Goal: Use online tool/utility: Utilize a website feature to perform a specific function

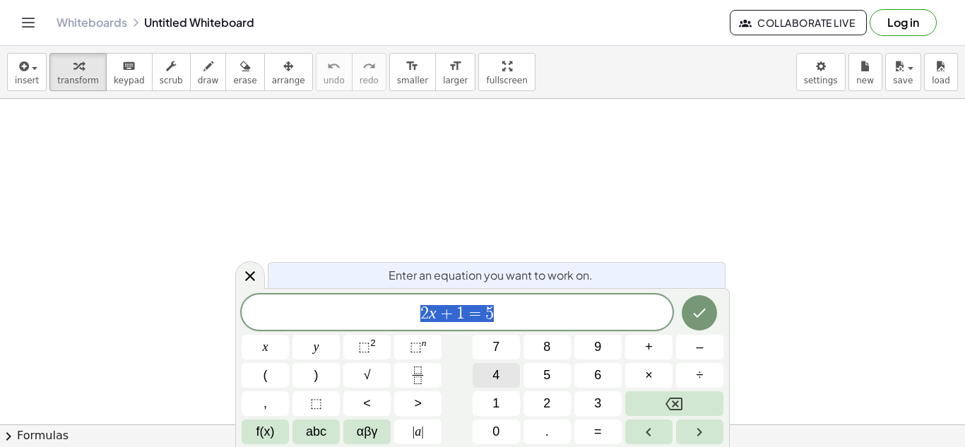
click at [494, 372] on span "4" at bounding box center [495, 375] width 7 height 19
click at [552, 407] on button "2" at bounding box center [546, 403] width 47 height 25
click at [654, 347] on button "+" at bounding box center [648, 347] width 47 height 25
click at [658, 375] on button "×" at bounding box center [648, 375] width 47 height 25
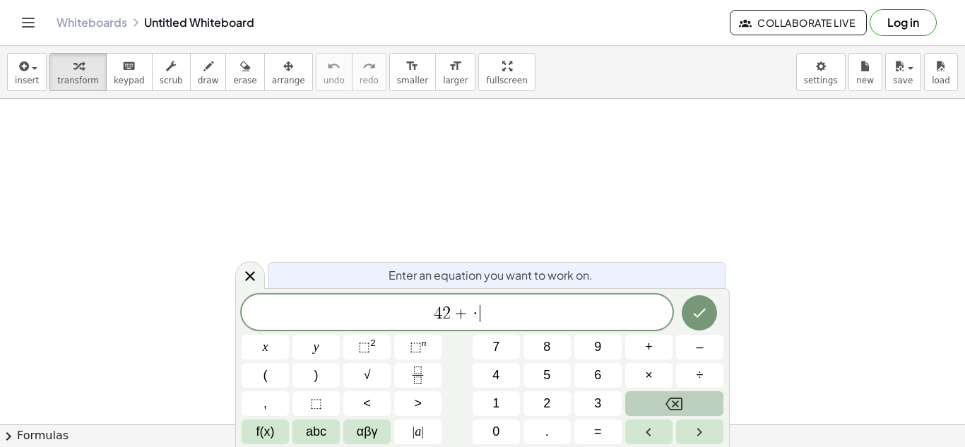
click at [672, 400] on icon "Backspace" at bounding box center [673, 403] width 17 height 17
click at [677, 404] on icon "Backspace" at bounding box center [673, 403] width 17 height 17
click at [676, 405] on icon "Backspace" at bounding box center [673, 404] width 17 height 13
click at [674, 404] on icon "Backspace" at bounding box center [673, 403] width 17 height 17
click at [273, 386] on button "(" at bounding box center [264, 375] width 47 height 25
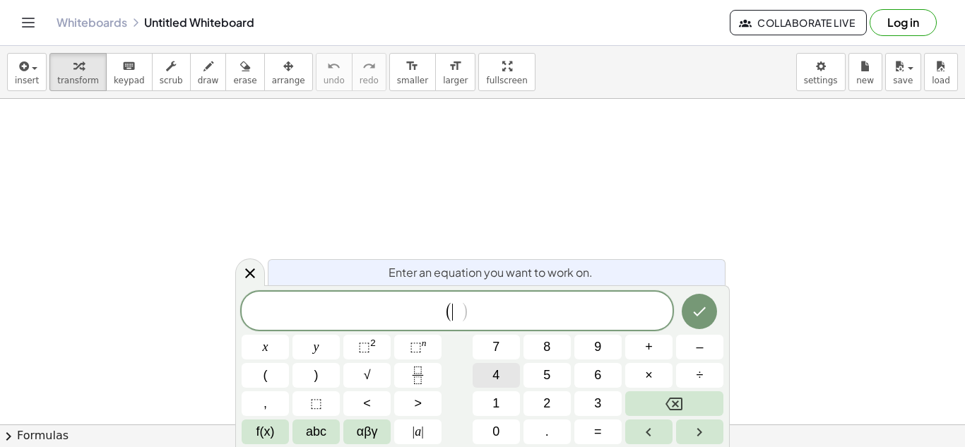
click at [499, 374] on span "4" at bounding box center [495, 375] width 7 height 19
click at [547, 405] on span "2" at bounding box center [546, 403] width 7 height 19
click at [646, 347] on span "+" at bounding box center [649, 347] width 8 height 19
click at [270, 349] on button "x" at bounding box center [264, 347] width 47 height 25
click at [318, 378] on button ")" at bounding box center [315, 375] width 47 height 25
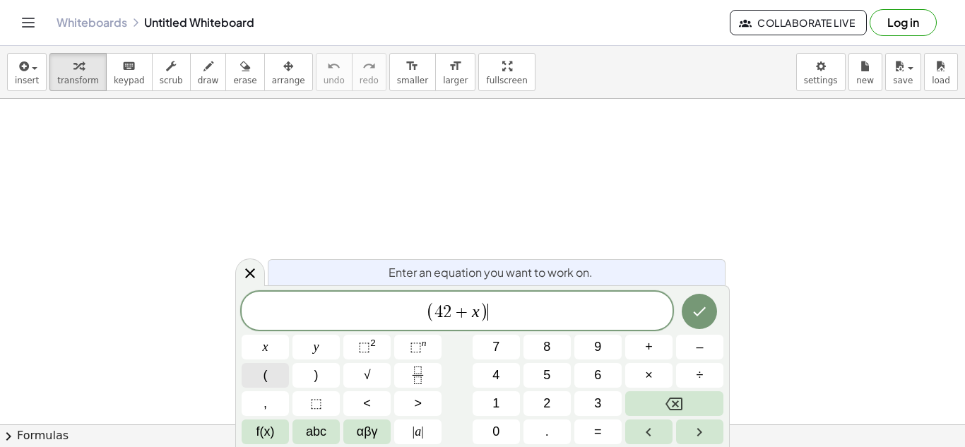
click at [266, 381] on span "(" at bounding box center [265, 375] width 4 height 19
click at [605, 374] on button "6" at bounding box center [597, 375] width 47 height 25
click at [599, 353] on span "9" at bounding box center [597, 347] width 7 height 19
click at [645, 342] on button "+" at bounding box center [648, 347] width 47 height 25
click at [273, 353] on button "x" at bounding box center [264, 347] width 47 height 25
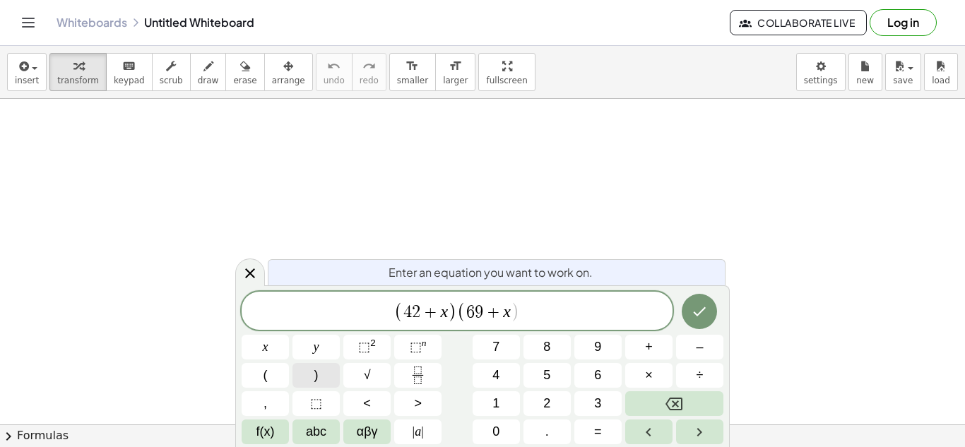
click at [323, 371] on button ")" at bounding box center [315, 375] width 47 height 25
click at [702, 311] on icon "Done" at bounding box center [699, 311] width 13 height 9
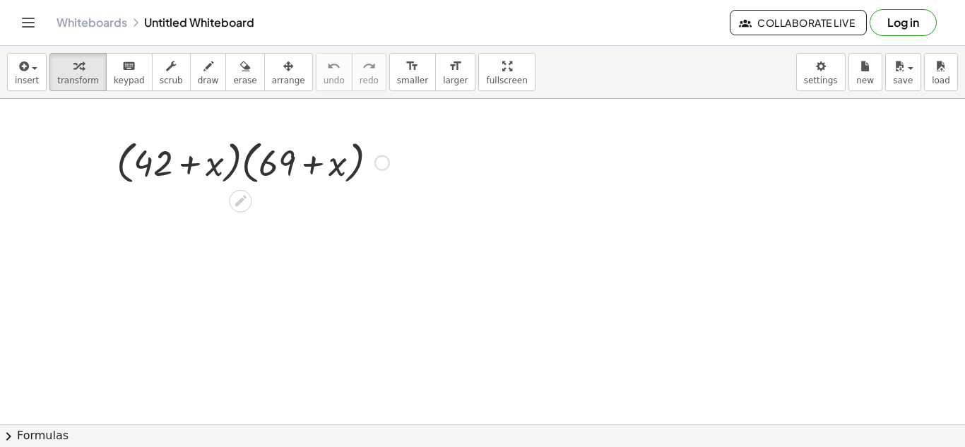
click at [35, 439] on button "chevron_right Formulas" at bounding box center [482, 435] width 965 height 23
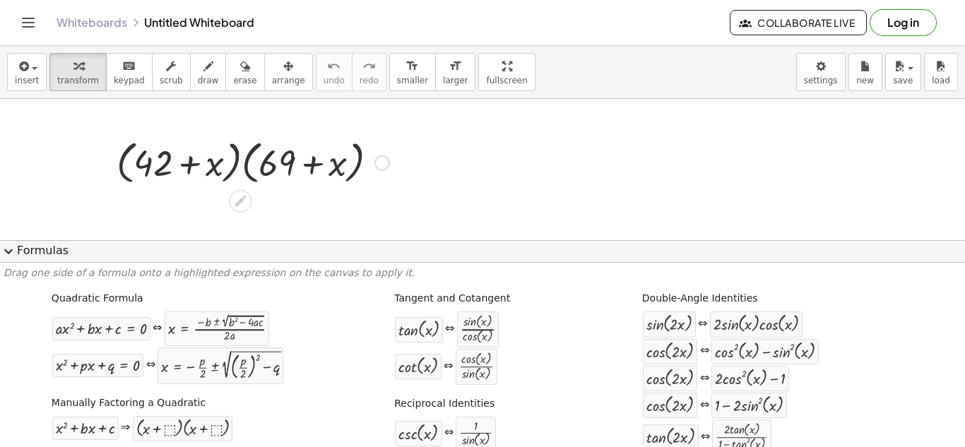
scroll to position [71, 0]
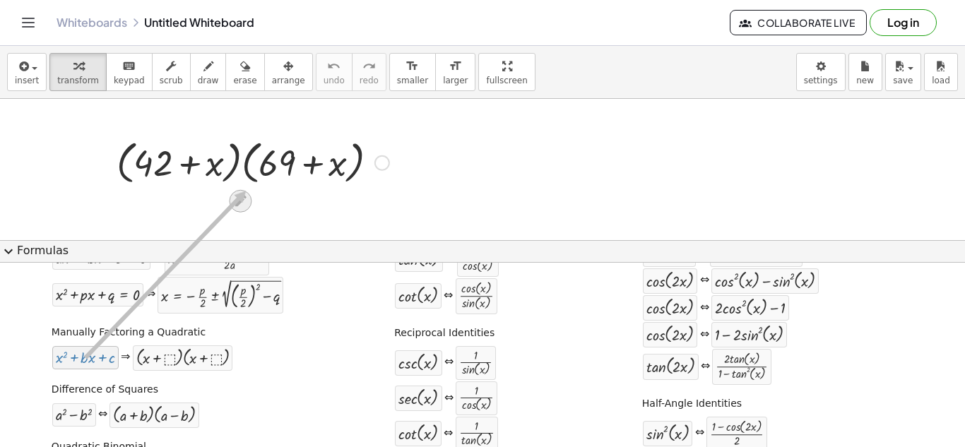
drag, startPoint x: 100, startPoint y: 359, endPoint x: 243, endPoint y: 191, distance: 220.9
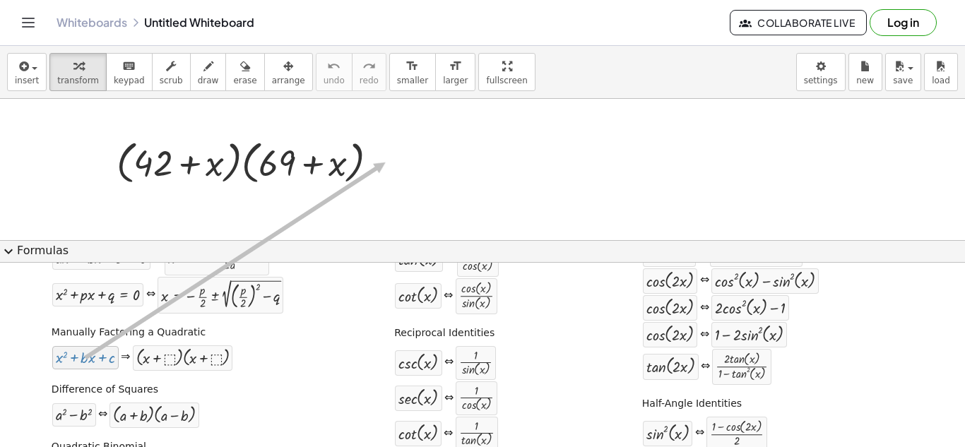
drag, startPoint x: 93, startPoint y: 359, endPoint x: 382, endPoint y: 162, distance: 349.6
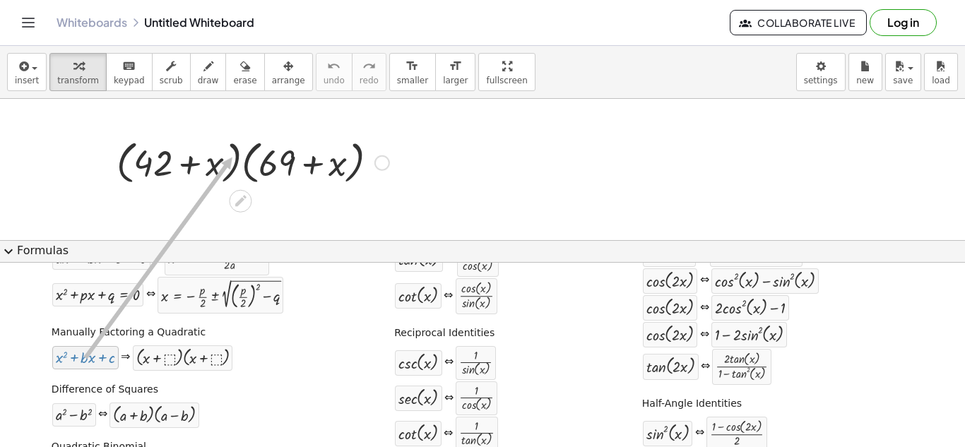
drag, startPoint x: 89, startPoint y: 366, endPoint x: 229, endPoint y: 157, distance: 250.9
click at [232, 158] on div at bounding box center [252, 162] width 287 height 54
drag, startPoint x: 223, startPoint y: 165, endPoint x: 221, endPoint y: 152, distance: 12.9
click at [220, 151] on div at bounding box center [252, 162] width 287 height 54
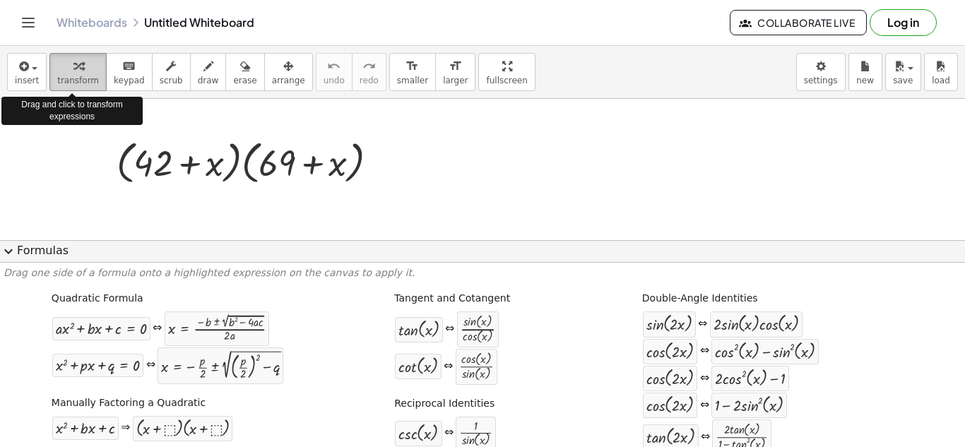
click at [73, 73] on icon "button" at bounding box center [78, 66] width 10 height 17
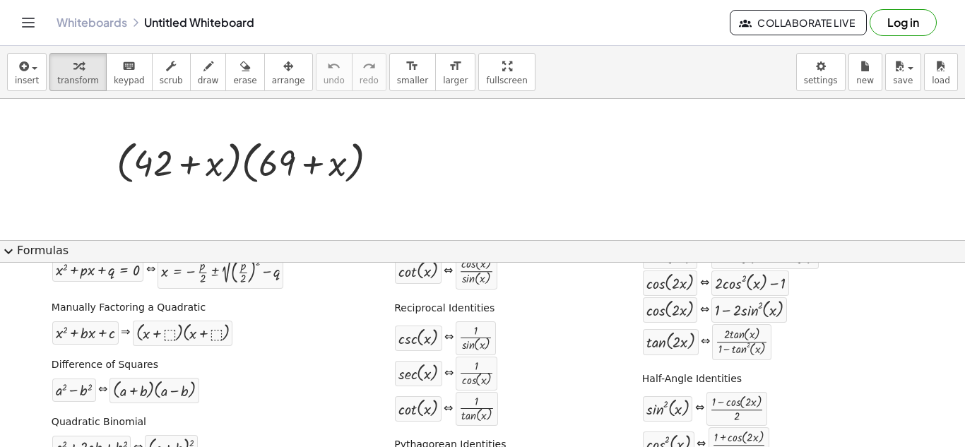
scroll to position [71, 0]
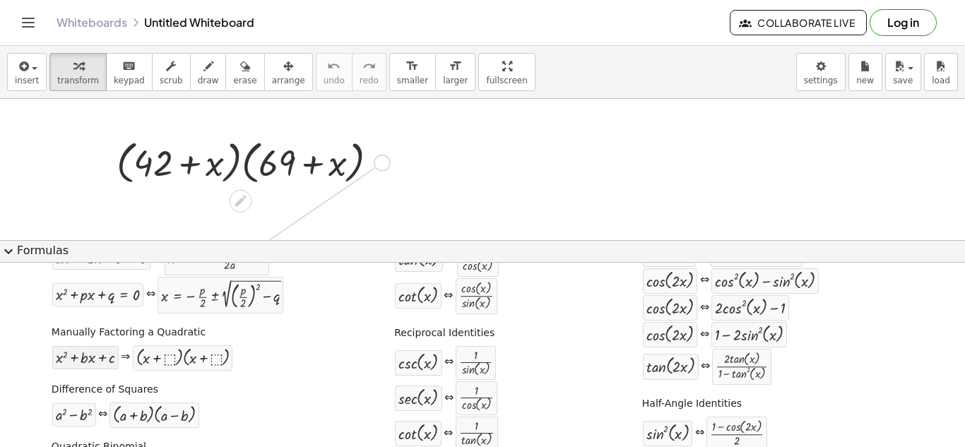
drag, startPoint x: 376, startPoint y: 160, endPoint x: 86, endPoint y: 359, distance: 351.6
click at [86, 359] on div "insert select one: Math Expression Function Text Youtube Video Graphing Geometr…" at bounding box center [482, 246] width 965 height 401
drag, startPoint x: 84, startPoint y: 365, endPoint x: 380, endPoint y: 166, distance: 356.6
drag, startPoint x: 85, startPoint y: 359, endPoint x: 284, endPoint y: 169, distance: 274.7
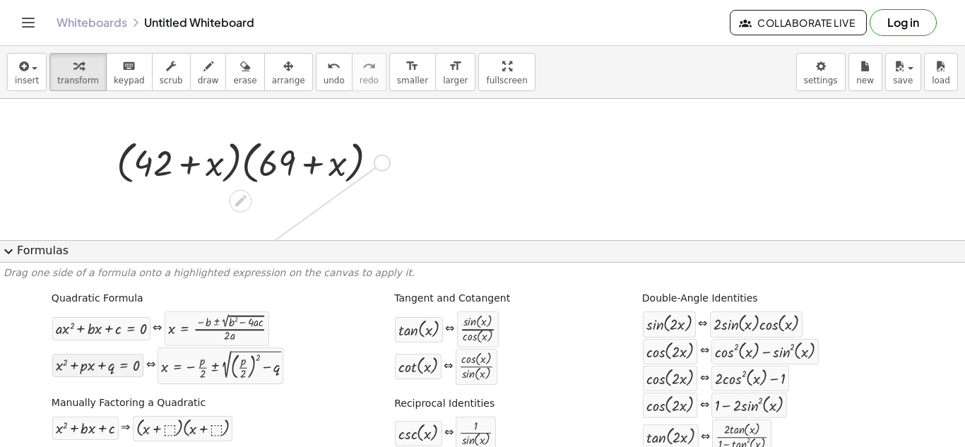
drag, startPoint x: 381, startPoint y: 162, endPoint x: 101, endPoint y: 367, distance: 347.6
click at [103, 363] on div "insert select one: Math Expression Function Text Youtube Video Graphing Geometr…" at bounding box center [482, 246] width 965 height 401
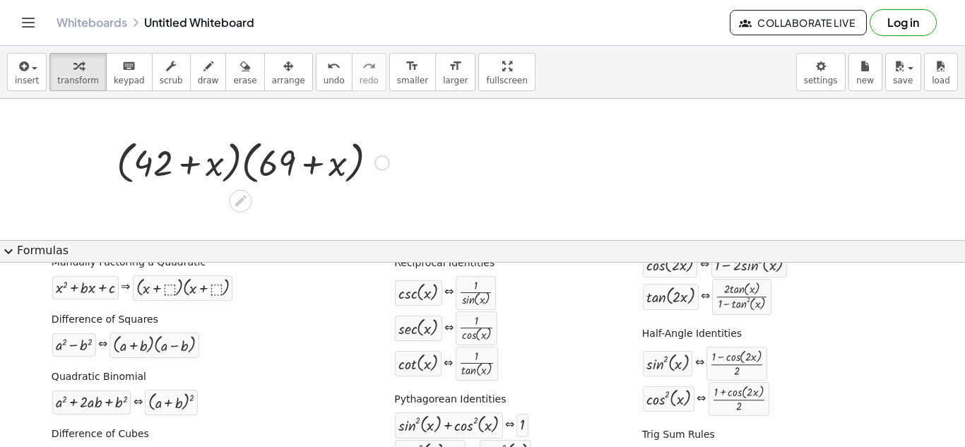
scroll to position [141, 0]
drag, startPoint x: 90, startPoint y: 293, endPoint x: 261, endPoint y: 162, distance: 215.7
drag, startPoint x: 167, startPoint y: 352, endPoint x: 309, endPoint y: 136, distance: 259.1
drag, startPoint x: 121, startPoint y: 401, endPoint x: 335, endPoint y: 157, distance: 324.7
drag, startPoint x: 383, startPoint y: 160, endPoint x: 80, endPoint y: 404, distance: 389.2
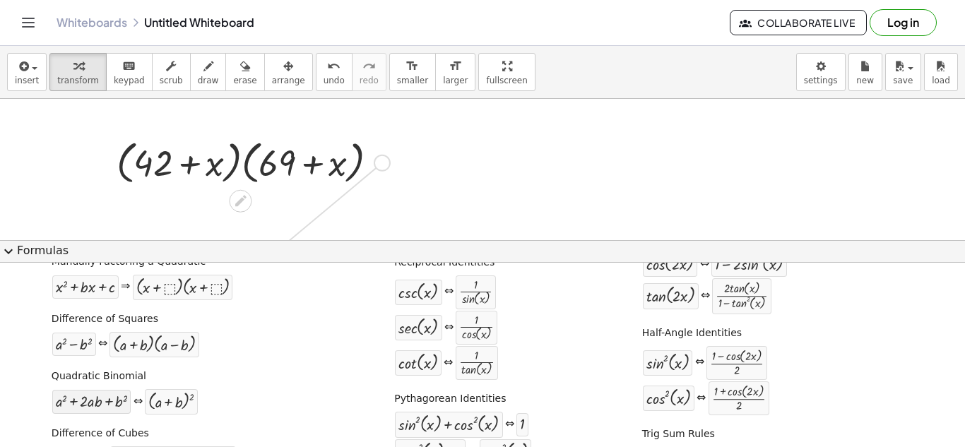
click at [93, 410] on div "insert select one: Math Expression Function Text Youtube Video Graphing Geometr…" at bounding box center [482, 246] width 965 height 401
drag, startPoint x: 106, startPoint y: 385, endPoint x: 342, endPoint y: 100, distance: 369.6
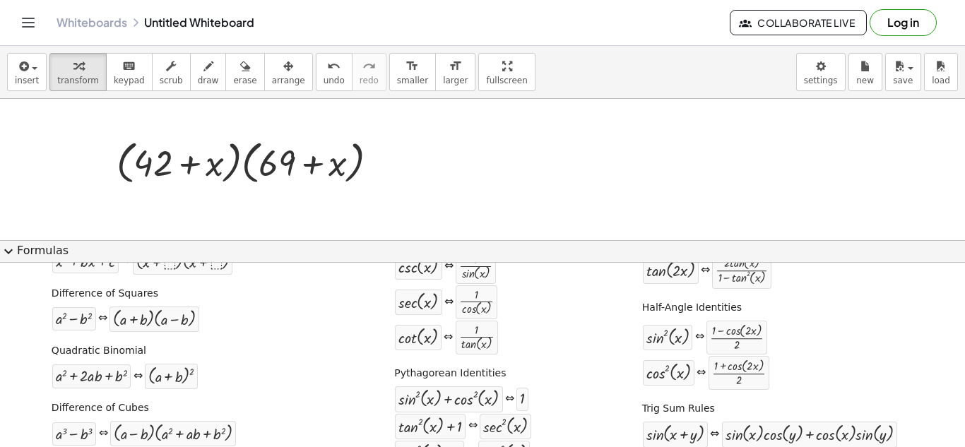
scroll to position [212, 0]
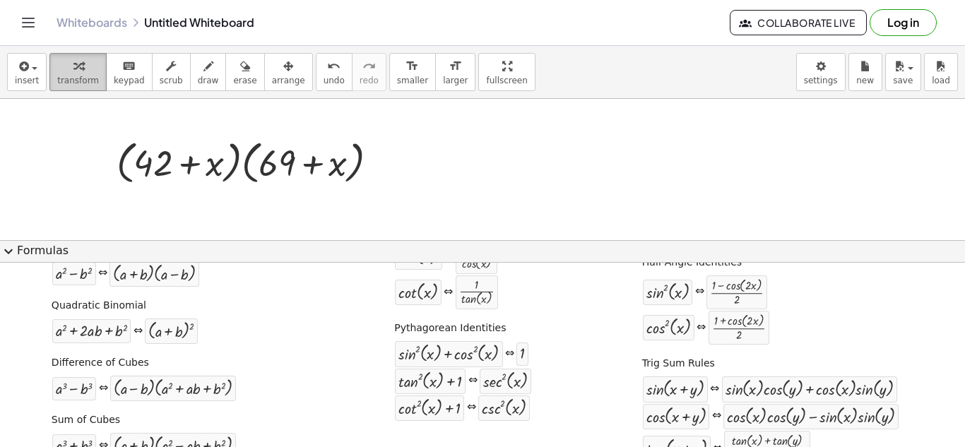
click at [72, 88] on button "transform" at bounding box center [77, 72] width 57 height 38
click at [73, 73] on icon "button" at bounding box center [78, 66] width 10 height 17
click at [73, 71] on icon "button" at bounding box center [78, 66] width 10 height 17
click at [73, 72] on icon "button" at bounding box center [78, 66] width 10 height 17
click at [226, 149] on div at bounding box center [252, 162] width 287 height 54
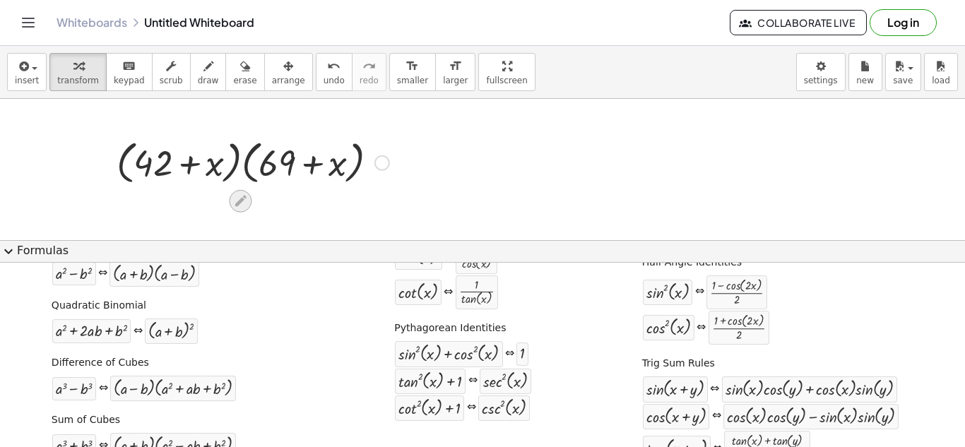
click at [248, 205] on div at bounding box center [240, 201] width 23 height 23
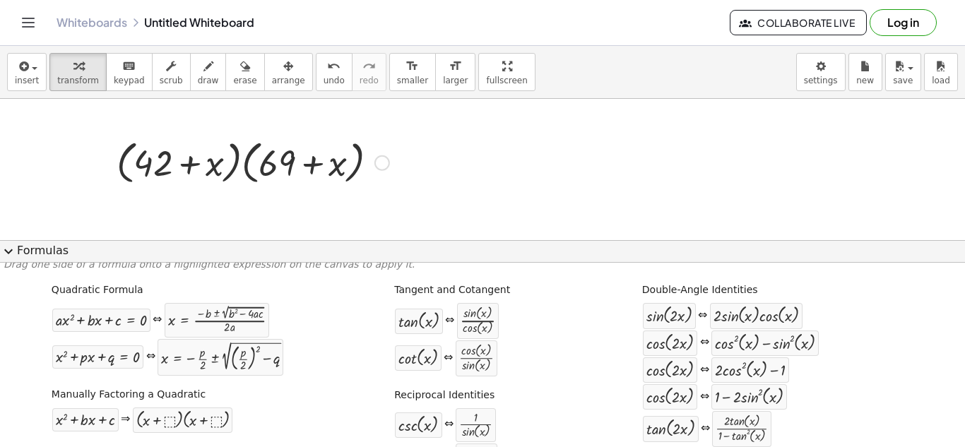
scroll to position [0, 0]
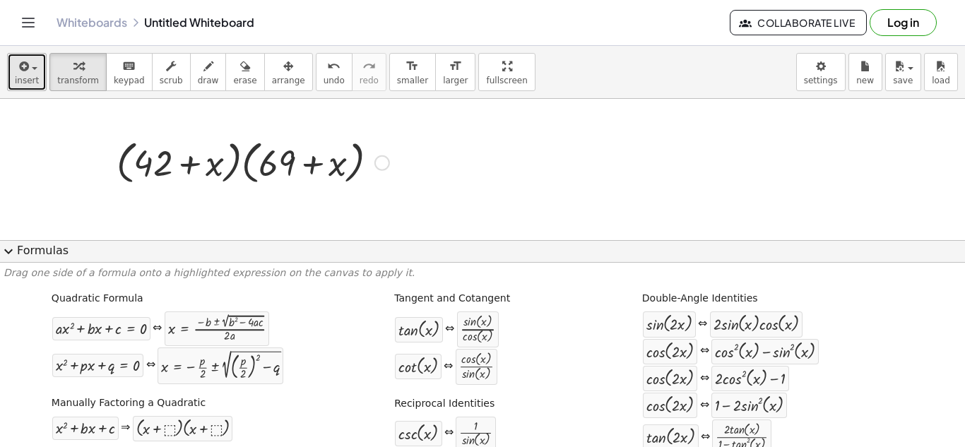
click at [27, 80] on span "insert" at bounding box center [27, 81] width 24 height 10
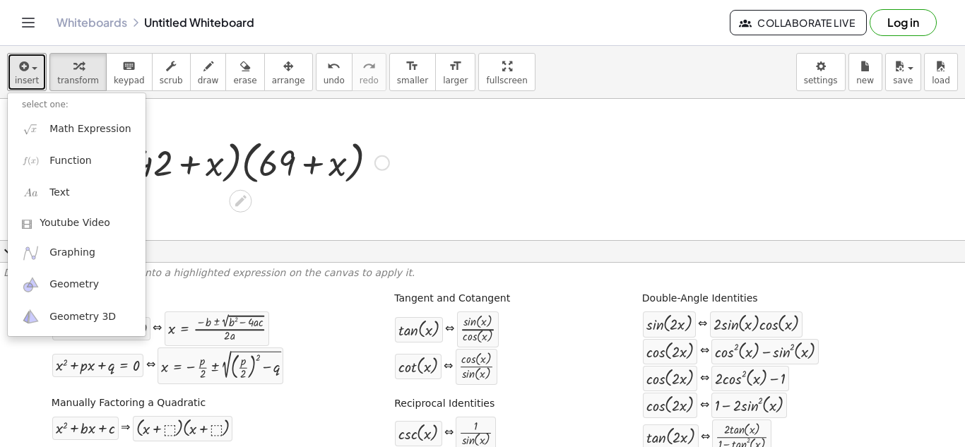
click at [341, 151] on div at bounding box center [252, 162] width 287 height 54
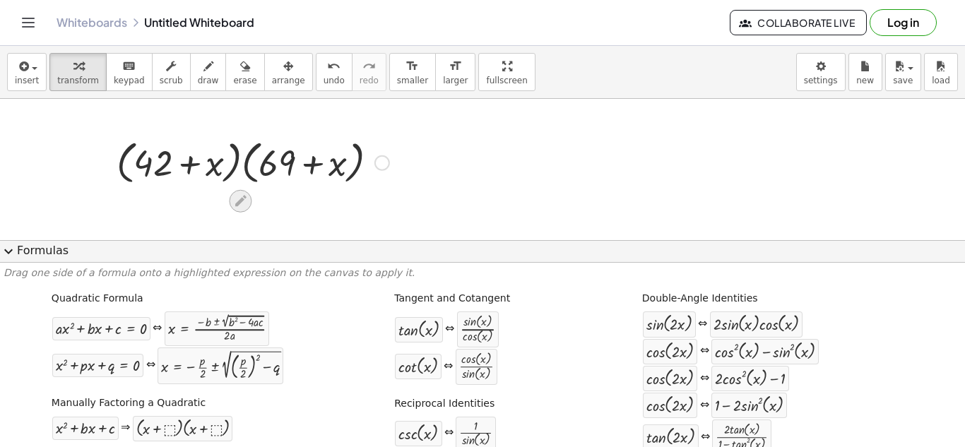
click at [239, 203] on icon at bounding box center [240, 201] width 11 height 11
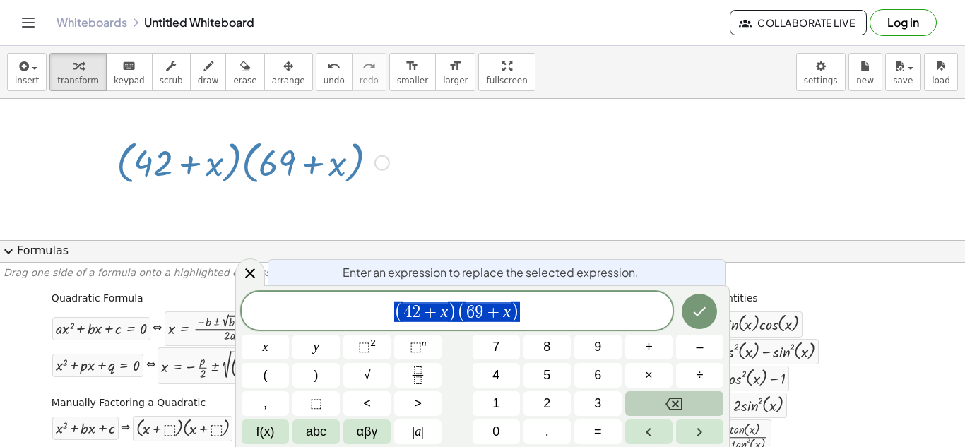
click at [692, 399] on button "Backspace" at bounding box center [674, 403] width 98 height 25
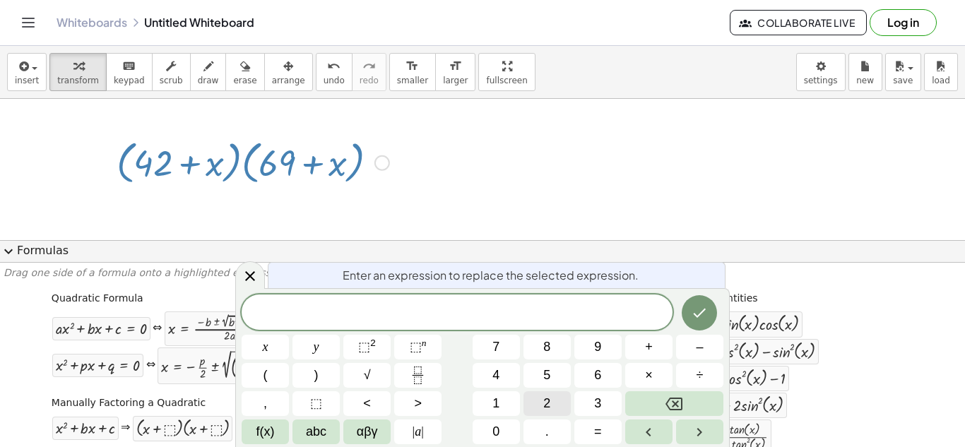
click at [554, 402] on button "2" at bounding box center [546, 403] width 47 height 25
click at [544, 354] on span "8" at bounding box center [546, 347] width 7 height 19
click at [584, 346] on button "9" at bounding box center [597, 347] width 47 height 25
click at [563, 349] on button "8" at bounding box center [546, 347] width 47 height 25
click at [657, 347] on button "+" at bounding box center [648, 347] width 47 height 25
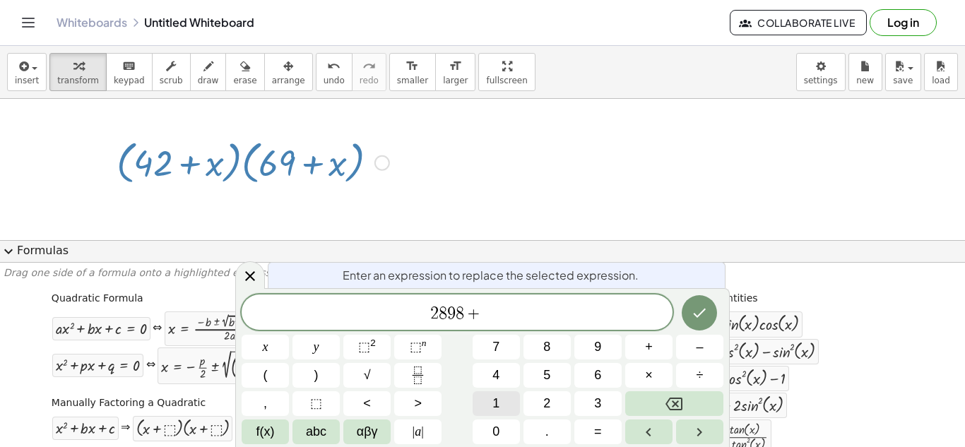
click at [501, 406] on button "1" at bounding box center [495, 403] width 47 height 25
click at [501, 403] on button "1" at bounding box center [495, 403] width 47 height 25
click at [271, 338] on button "x" at bounding box center [264, 347] width 47 height 25
click at [655, 345] on button "+" at bounding box center [648, 347] width 47 height 25
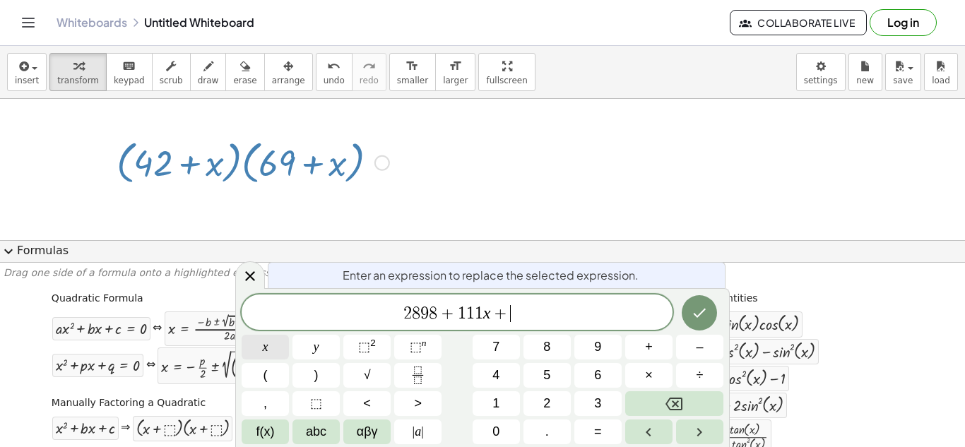
click at [280, 345] on button "x" at bounding box center [264, 347] width 47 height 25
click at [374, 349] on span "⬚ 2" at bounding box center [367, 347] width 18 height 19
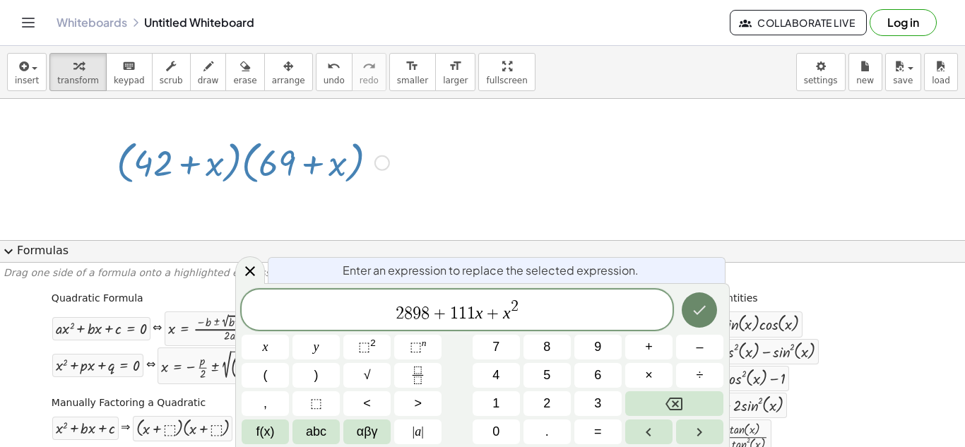
click at [706, 311] on icon "Done" at bounding box center [699, 310] width 17 height 17
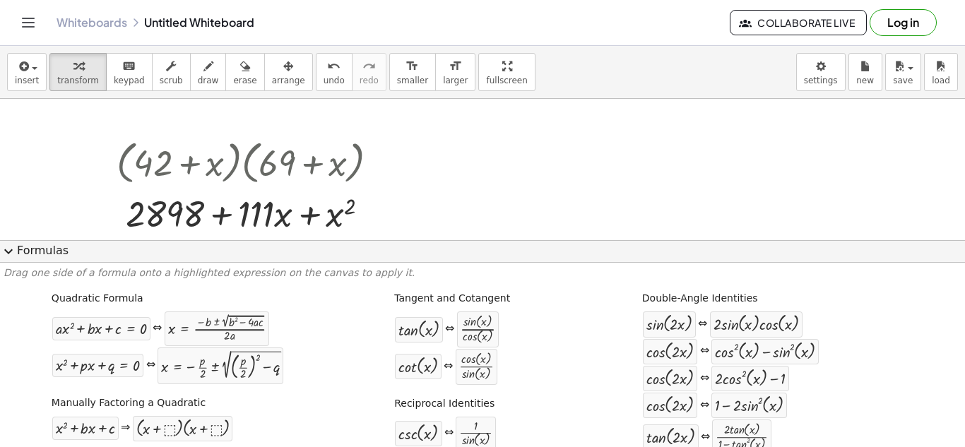
click at [94, 302] on label "Quadratic Formula" at bounding box center [98, 299] width 92 height 14
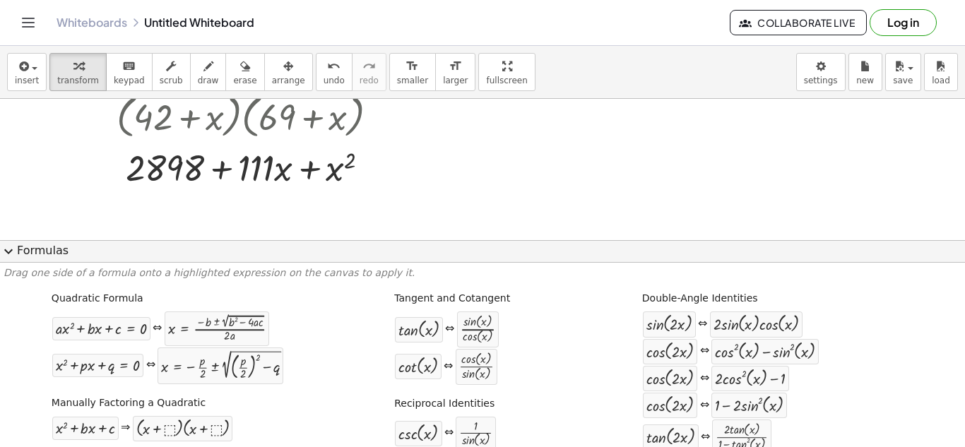
scroll to position [71, 0]
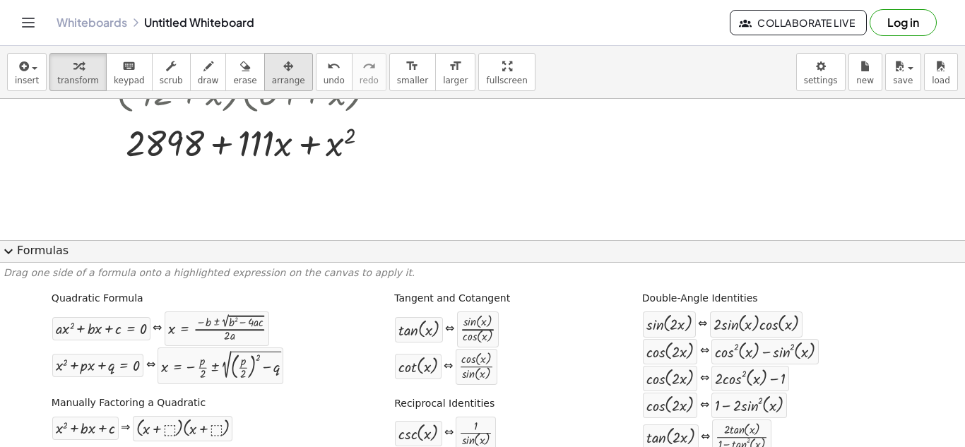
click at [283, 66] on icon "button" at bounding box center [288, 66] width 10 height 17
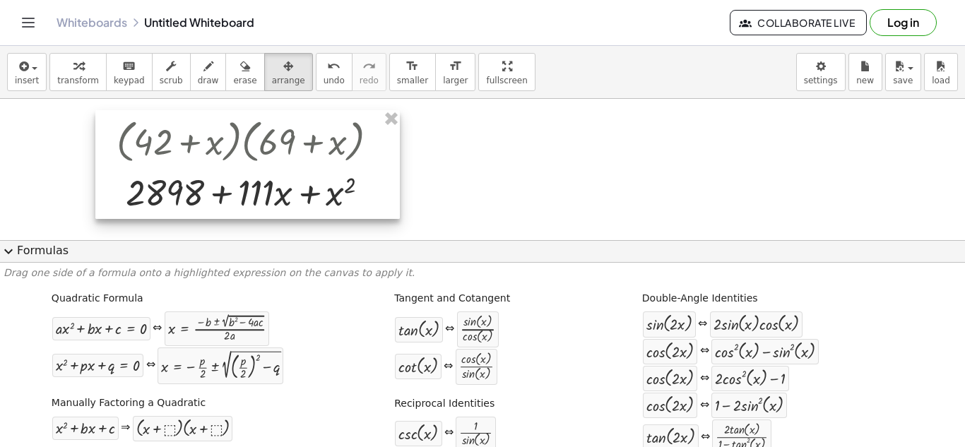
scroll to position [0, 0]
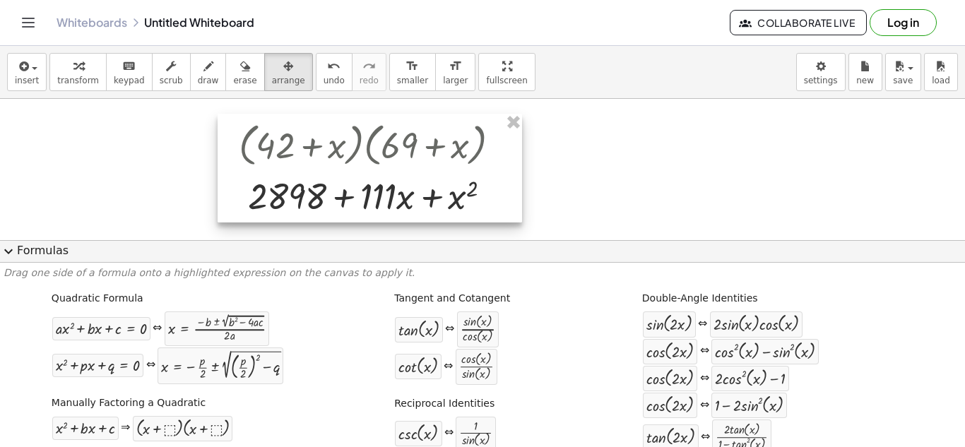
drag, startPoint x: 210, startPoint y: 188, endPoint x: 333, endPoint y: 170, distance: 123.4
click at [333, 170] on div at bounding box center [369, 168] width 304 height 109
drag, startPoint x: 335, startPoint y: 167, endPoint x: 326, endPoint y: 163, distance: 10.1
click at [326, 163] on div at bounding box center [369, 167] width 304 height 109
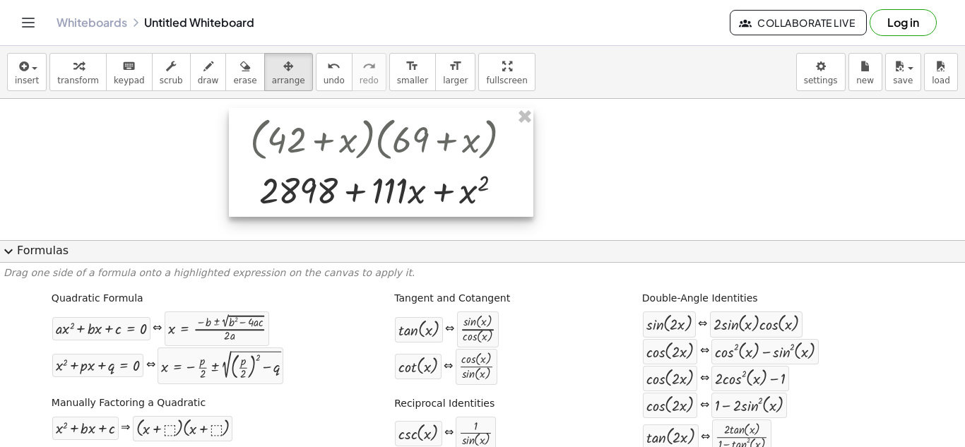
click at [349, 160] on div at bounding box center [381, 162] width 304 height 109
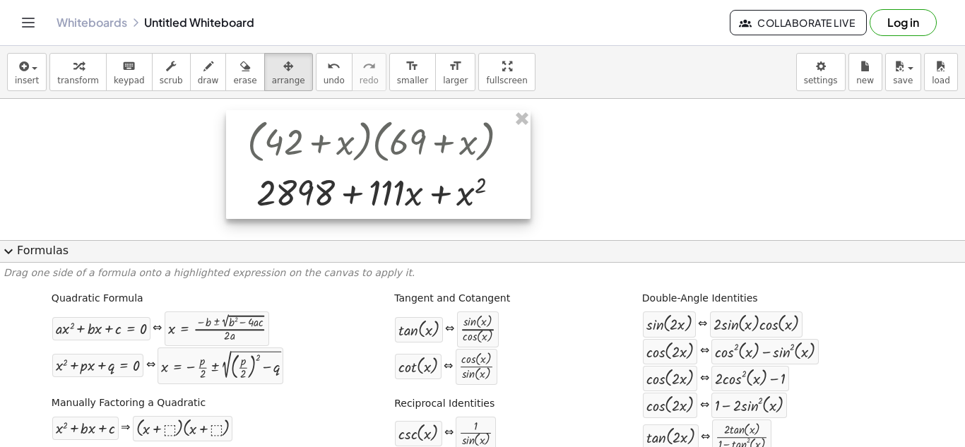
click at [348, 161] on div at bounding box center [378, 164] width 304 height 109
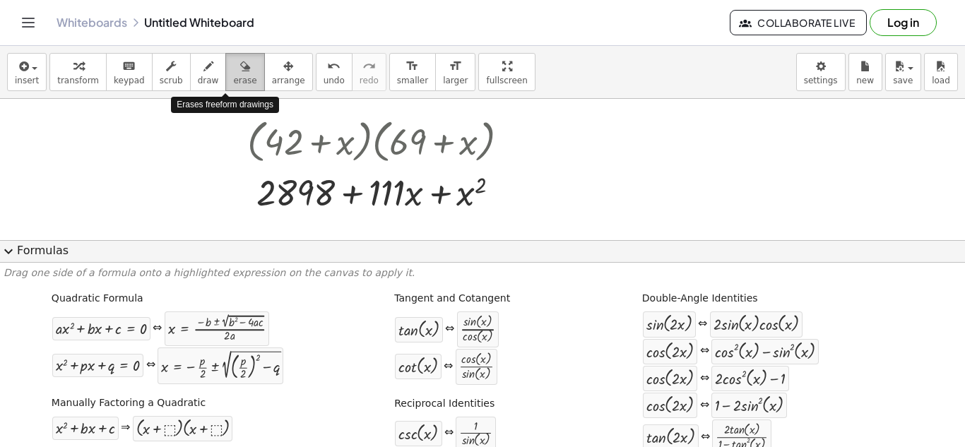
click at [240, 73] on icon "button" at bounding box center [245, 66] width 10 height 17
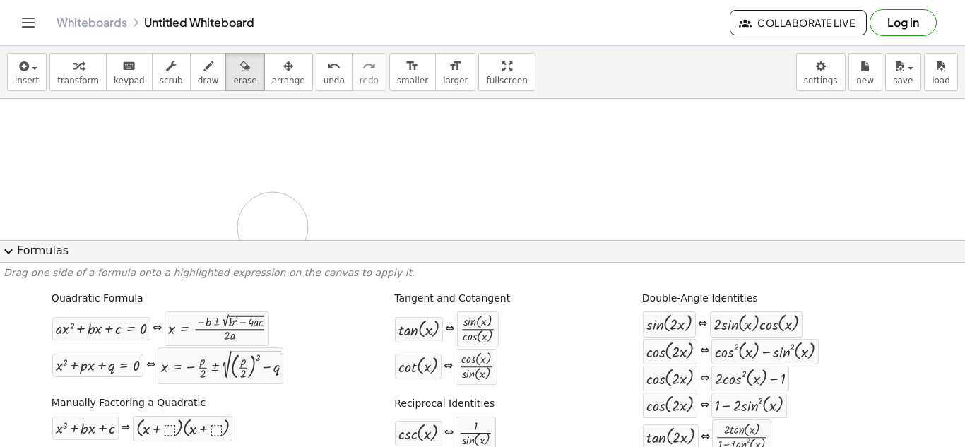
drag, startPoint x: 370, startPoint y: 145, endPoint x: 282, endPoint y: 226, distance: 119.4
drag, startPoint x: 283, startPoint y: 153, endPoint x: 447, endPoint y: 208, distance: 173.1
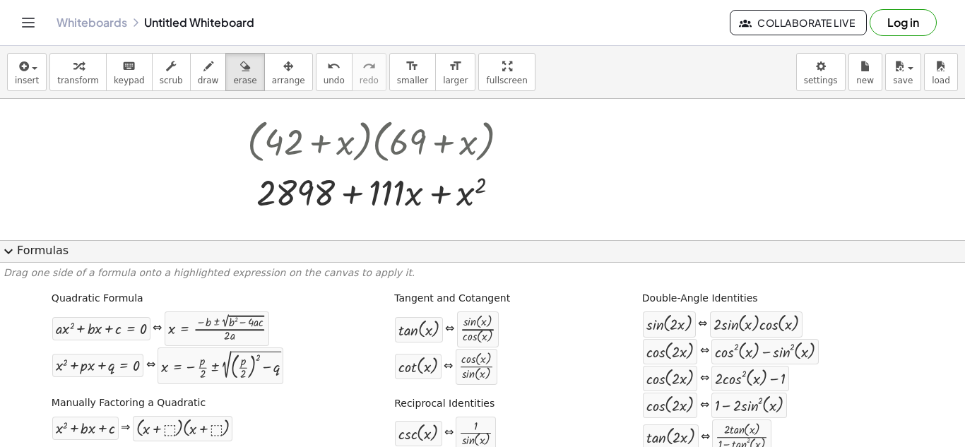
drag, startPoint x: 455, startPoint y: 193, endPoint x: 445, endPoint y: 196, distance: 11.0
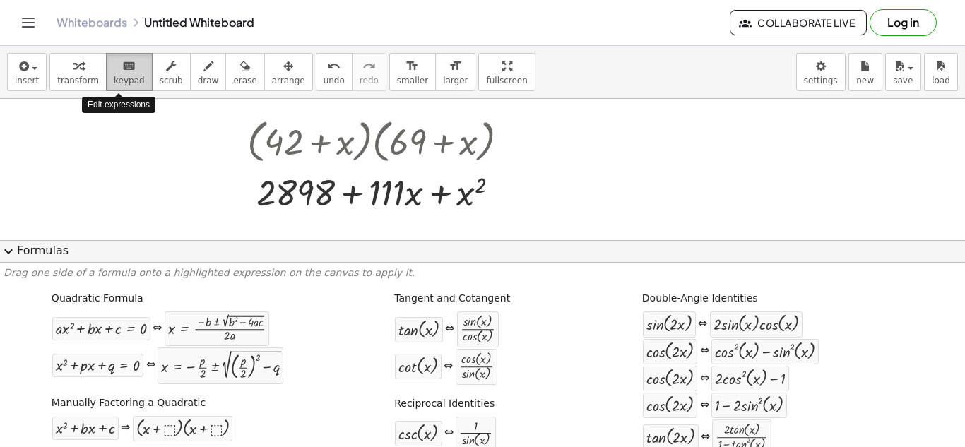
click at [116, 80] on span "keypad" at bounding box center [129, 81] width 31 height 10
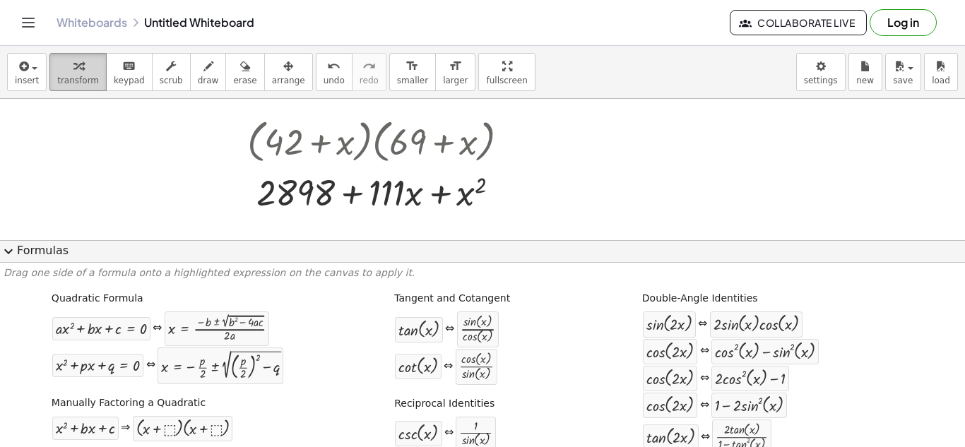
click at [72, 80] on span "transform" at bounding box center [78, 81] width 42 height 10
click at [70, 79] on span "transform" at bounding box center [78, 81] width 42 height 10
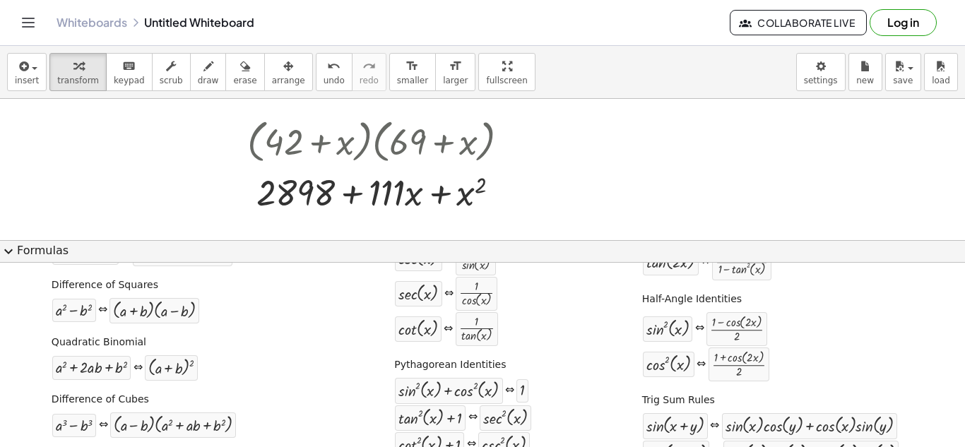
scroll to position [28, 0]
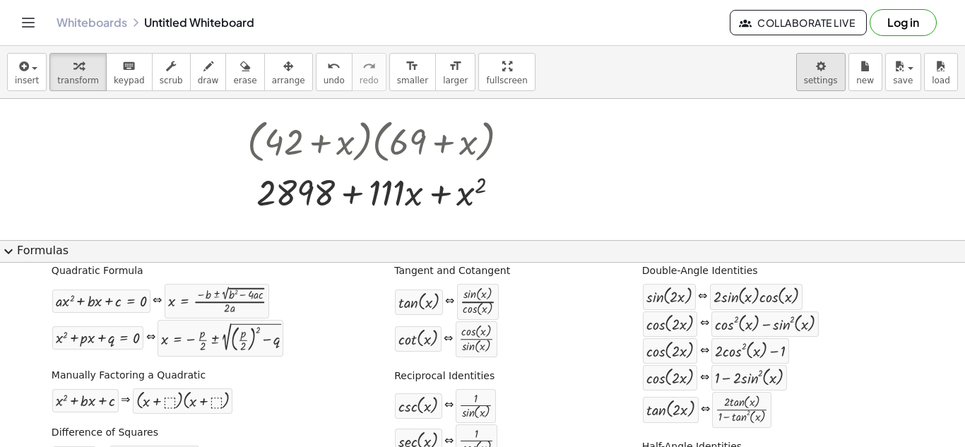
click at [805, 78] on body "Graspable Math Activities Get Started Activity Bank Assigned Work Classes White…" at bounding box center [482, 223] width 965 height 447
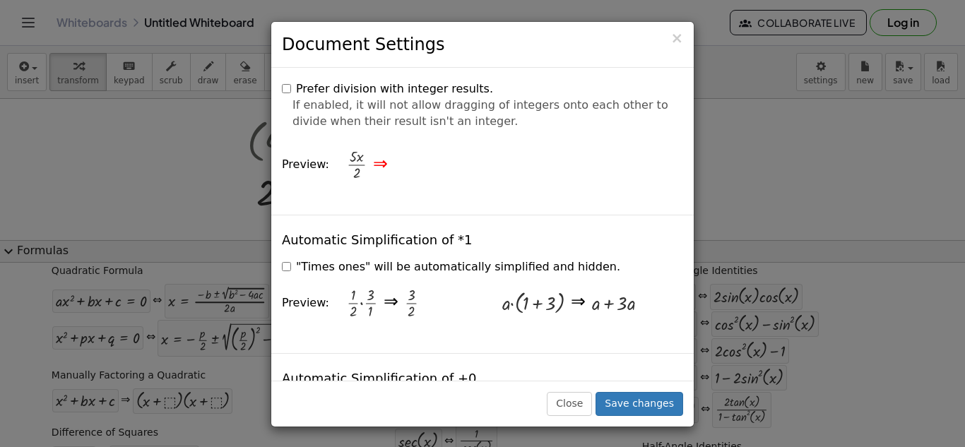
scroll to position [2048, 0]
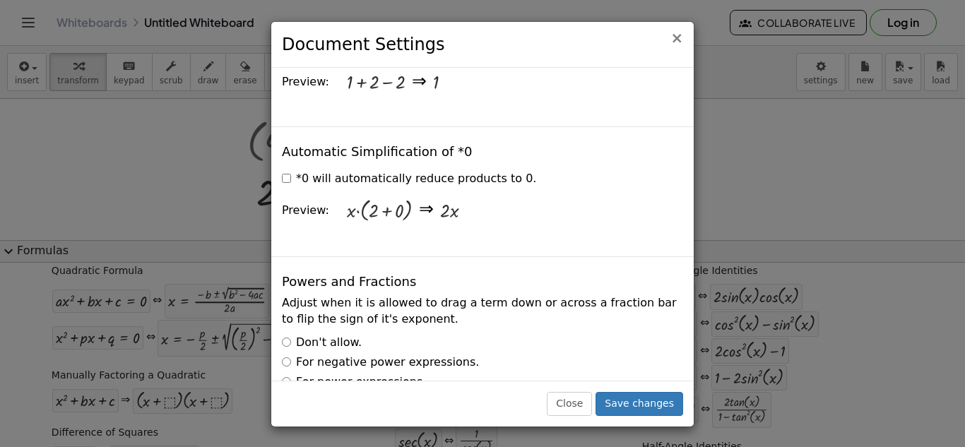
click at [680, 40] on span "×" at bounding box center [676, 38] width 13 height 17
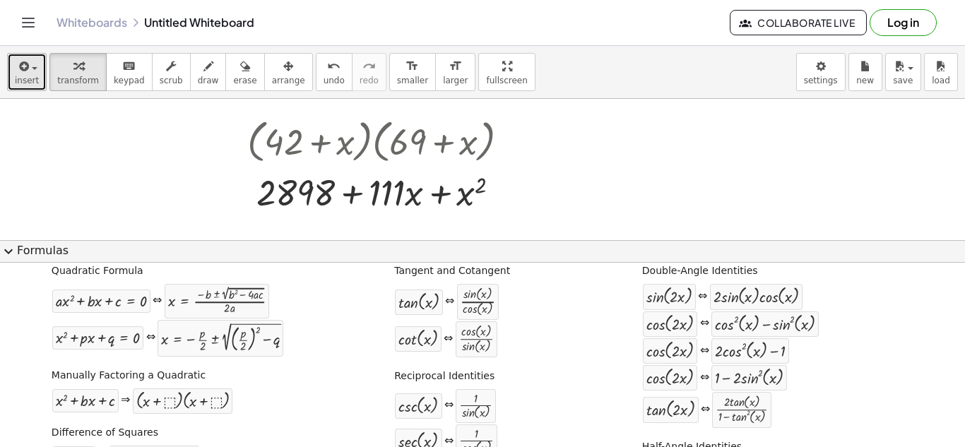
click at [37, 73] on button "insert" at bounding box center [27, 72] width 40 height 38
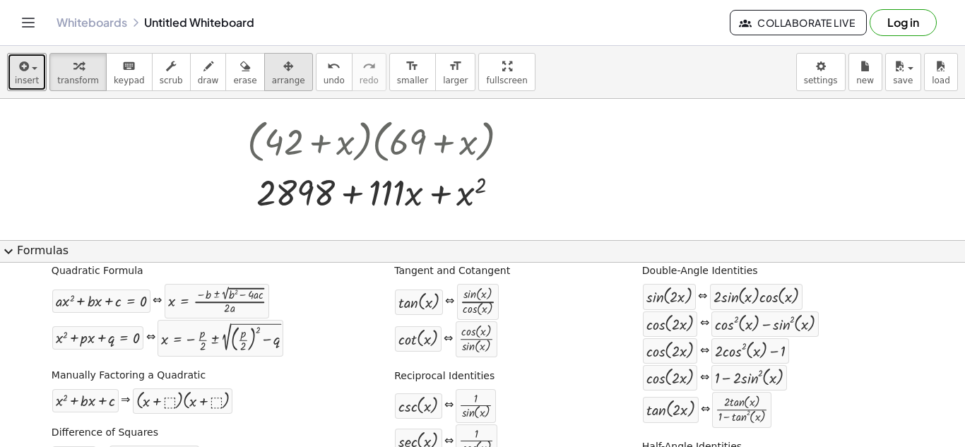
click at [272, 79] on span "arrange" at bounding box center [288, 81] width 33 height 10
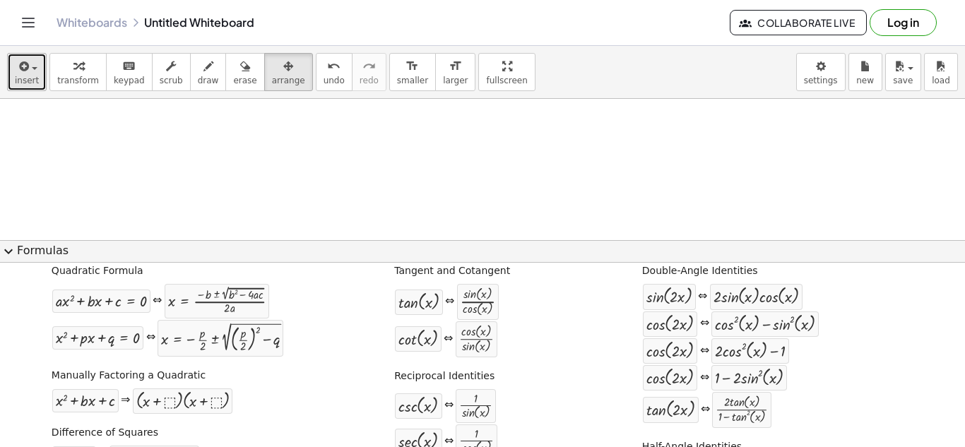
click at [19, 78] on span "insert" at bounding box center [27, 81] width 24 height 10
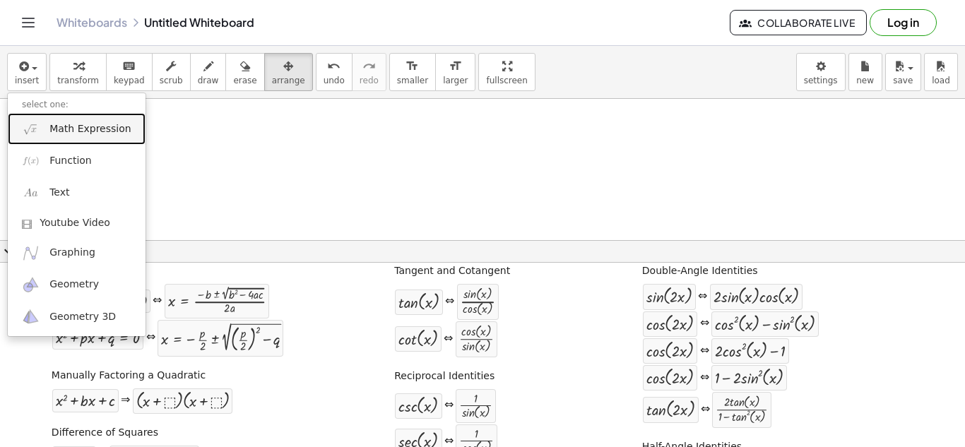
click at [85, 131] on span "Math Expression" at bounding box center [89, 129] width 81 height 14
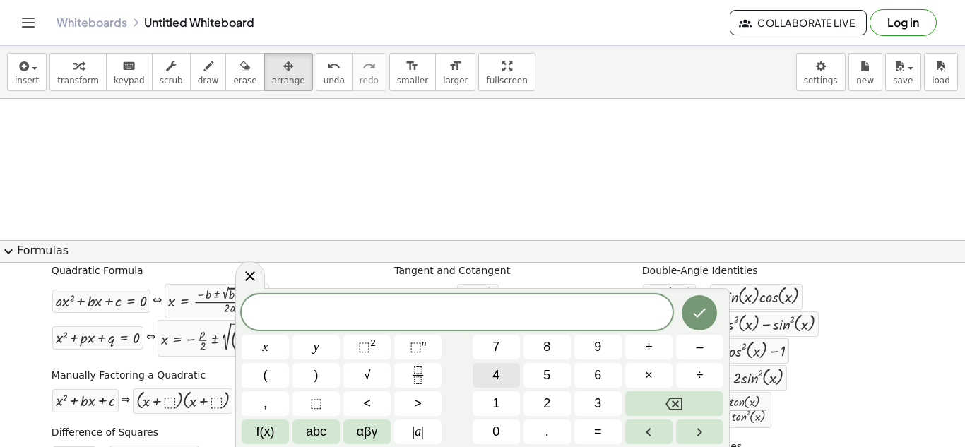
click at [499, 372] on span "4" at bounding box center [495, 375] width 7 height 19
click at [556, 405] on button "2" at bounding box center [546, 403] width 47 height 25
click at [646, 343] on span "+" at bounding box center [649, 347] width 8 height 19
click at [603, 408] on button "3" at bounding box center [597, 403] width 47 height 25
click at [602, 410] on button "3" at bounding box center [597, 403] width 47 height 25
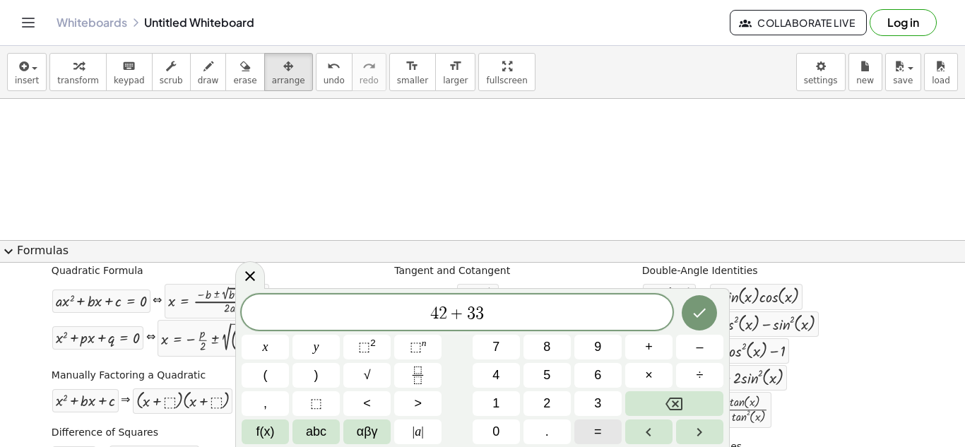
click at [600, 433] on span "=" at bounding box center [598, 431] width 8 height 19
click at [686, 395] on button "Backspace" at bounding box center [674, 403] width 98 height 25
click at [686, 396] on button "Backspace" at bounding box center [674, 403] width 98 height 25
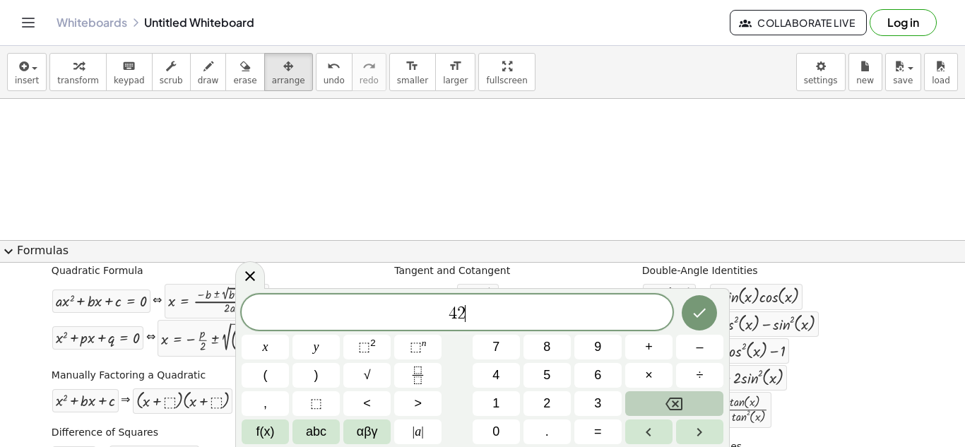
click at [686, 396] on button "Backspace" at bounding box center [674, 403] width 98 height 25
click at [686, 397] on button "Backspace" at bounding box center [674, 403] width 98 height 25
click at [686, 398] on button "Backspace" at bounding box center [674, 403] width 98 height 25
click at [503, 347] on button "7" at bounding box center [495, 347] width 47 height 25
click at [554, 374] on button "5" at bounding box center [546, 375] width 47 height 25
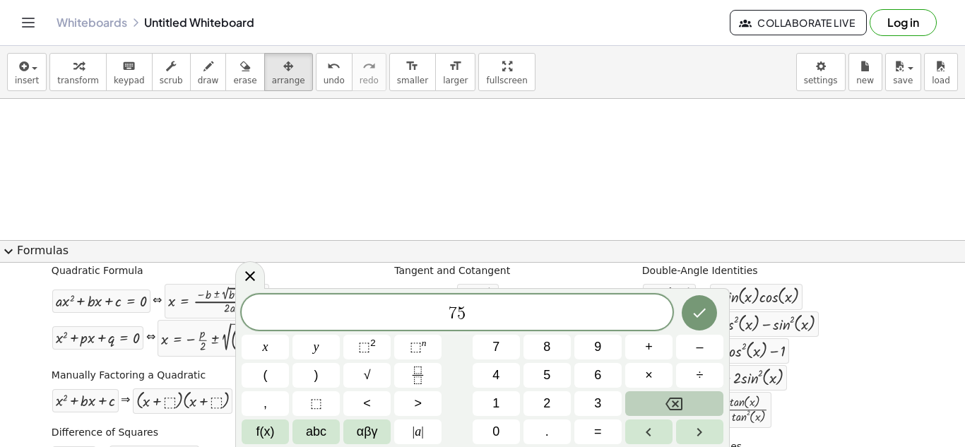
click at [657, 414] on button "Backspace" at bounding box center [674, 403] width 98 height 25
click at [658, 412] on button "Backspace" at bounding box center [674, 403] width 98 height 25
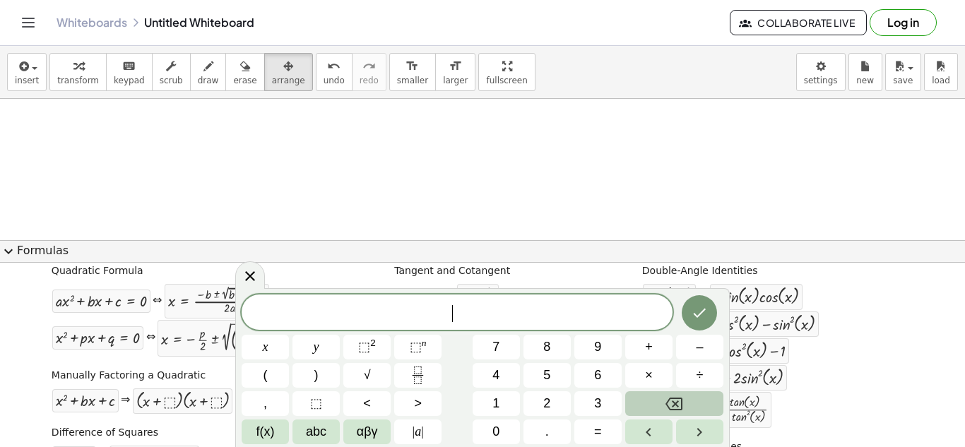
click at [658, 412] on button "Backspace" at bounding box center [674, 403] width 98 height 25
click at [552, 402] on button "2" at bounding box center [546, 403] width 47 height 25
click at [551, 352] on button "8" at bounding box center [546, 347] width 47 height 25
click at [590, 338] on button "9" at bounding box center [597, 347] width 47 height 25
click at [561, 348] on button "8" at bounding box center [546, 347] width 47 height 25
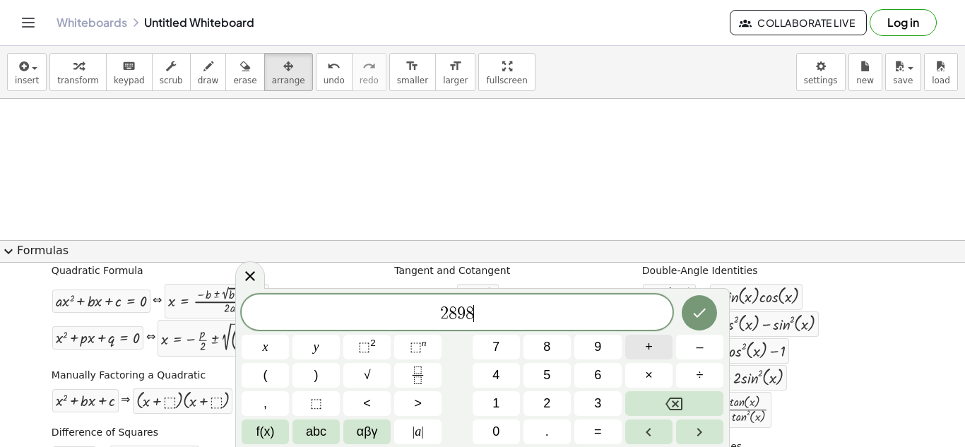
click at [655, 358] on button "+" at bounding box center [648, 347] width 47 height 25
click at [501, 405] on button "1" at bounding box center [495, 403] width 47 height 25
click at [501, 403] on button "1" at bounding box center [495, 403] width 47 height 25
click at [278, 376] on button "(" at bounding box center [264, 375] width 47 height 25
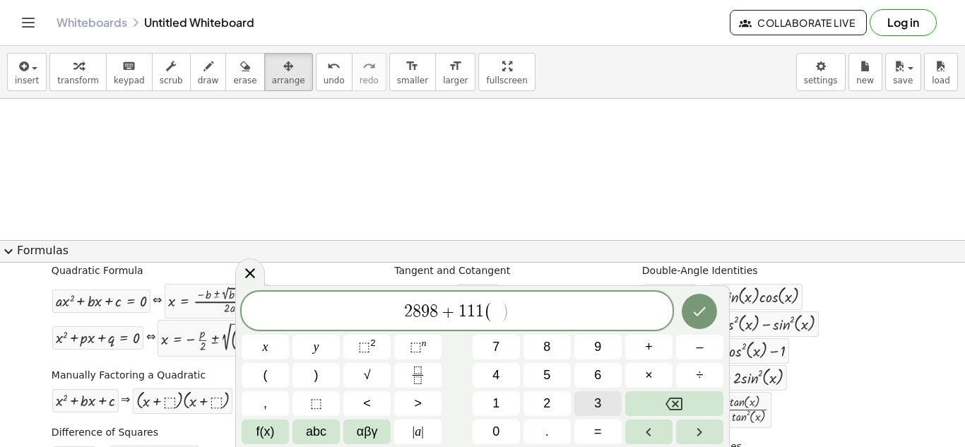
click at [607, 400] on button "3" at bounding box center [597, 403] width 47 height 25
click at [609, 400] on button "3" at bounding box center [597, 403] width 47 height 25
click at [318, 380] on button ")" at bounding box center [315, 375] width 47 height 25
click at [647, 346] on span "+" at bounding box center [649, 347] width 8 height 19
click at [595, 408] on span "3" at bounding box center [597, 403] width 7 height 19
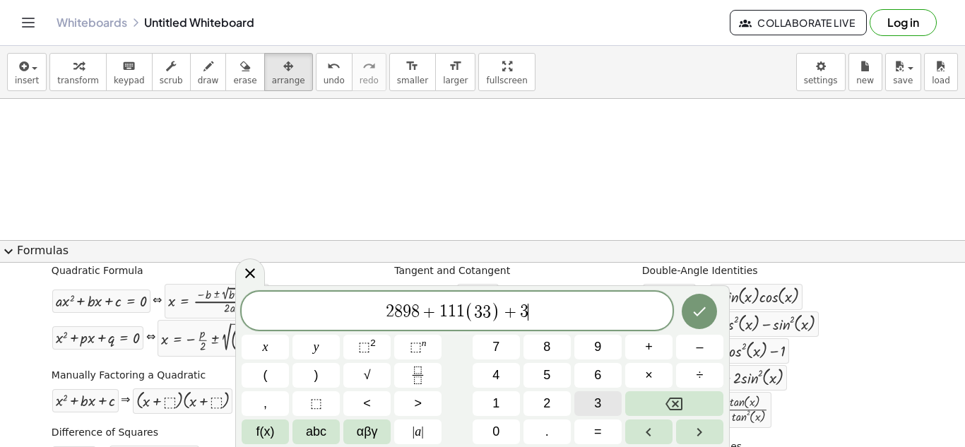
click at [595, 408] on span "3" at bounding box center [597, 403] width 7 height 19
click at [366, 356] on span "⬚ 2" at bounding box center [367, 347] width 18 height 19
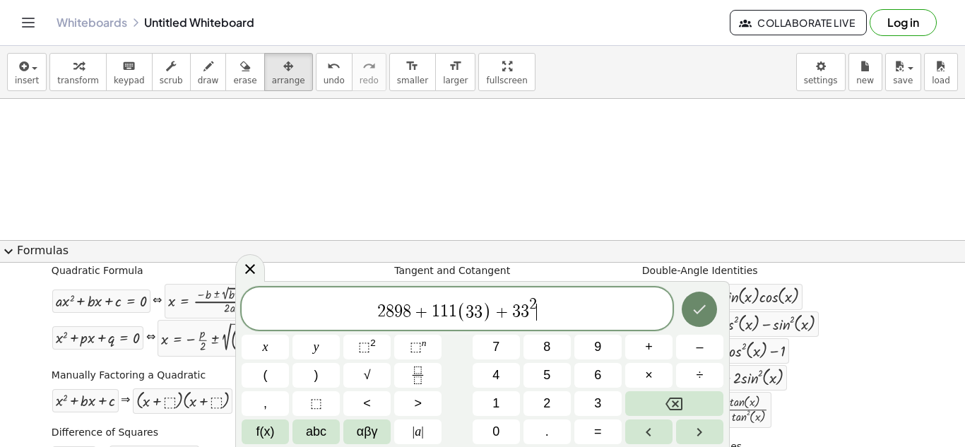
click at [700, 318] on icon "Done" at bounding box center [699, 309] width 17 height 17
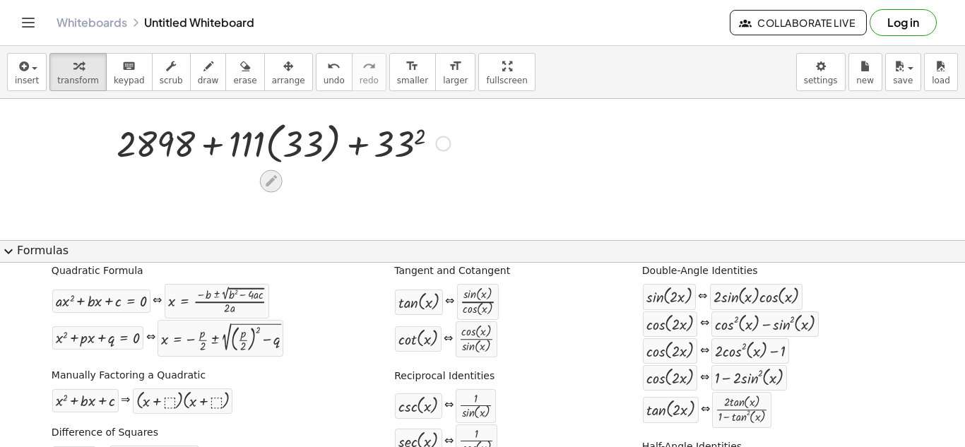
click at [271, 179] on icon at bounding box center [271, 180] width 11 height 11
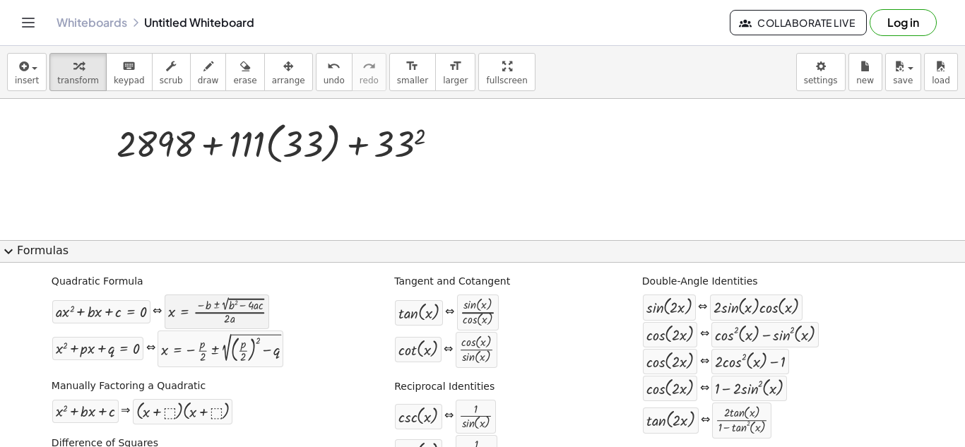
scroll to position [0, 0]
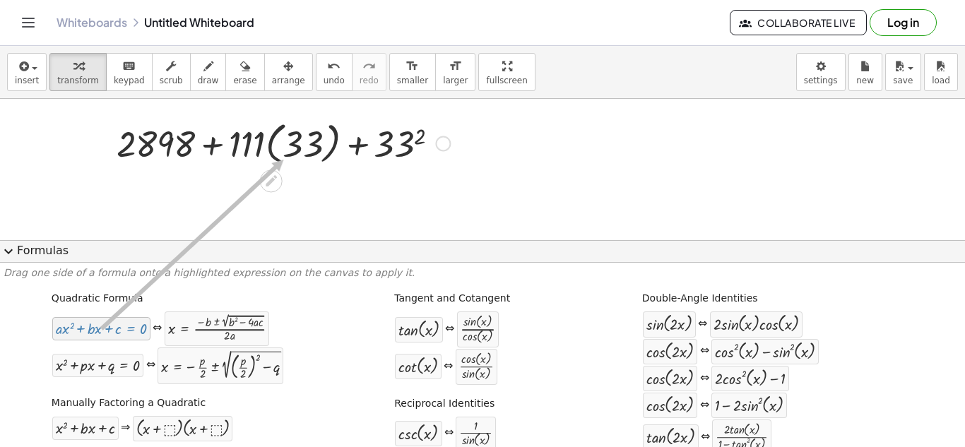
drag, startPoint x: 129, startPoint y: 318, endPoint x: 284, endPoint y: 153, distance: 226.3
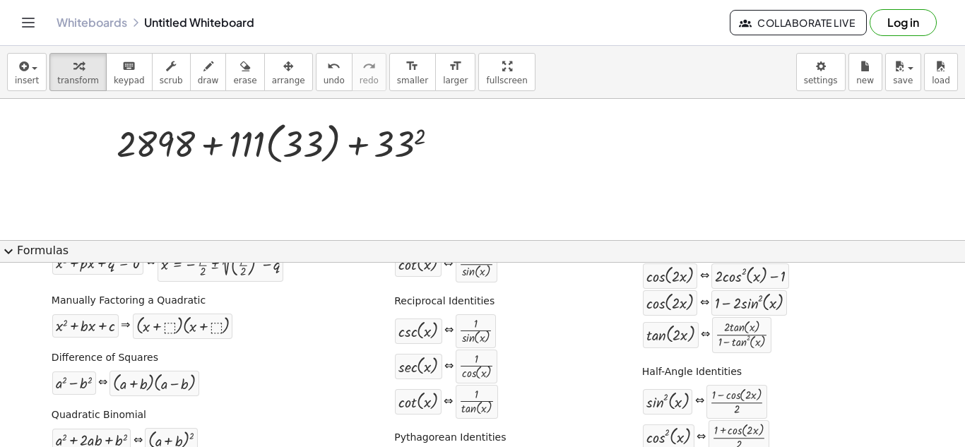
scroll to position [212, 0]
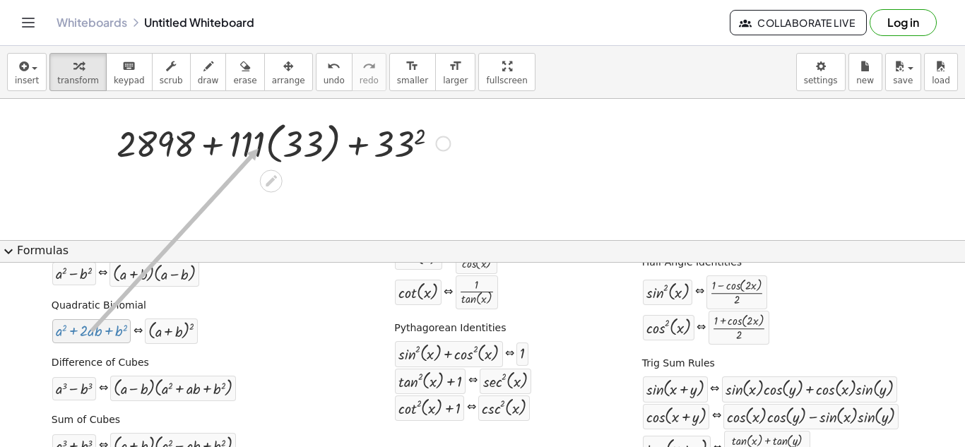
drag, startPoint x: 99, startPoint y: 338, endPoint x: 265, endPoint y: 135, distance: 261.9
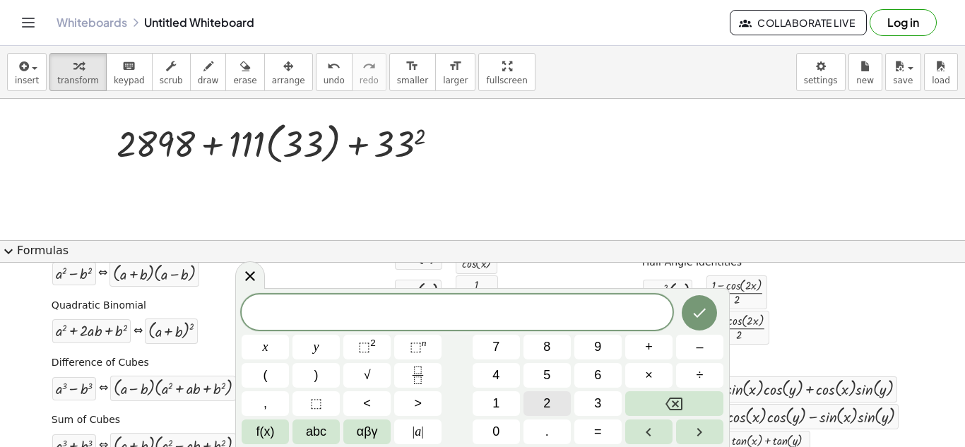
click at [549, 405] on span "2" at bounding box center [546, 403] width 7 height 19
click at [704, 319] on icon "Done" at bounding box center [699, 312] width 17 height 17
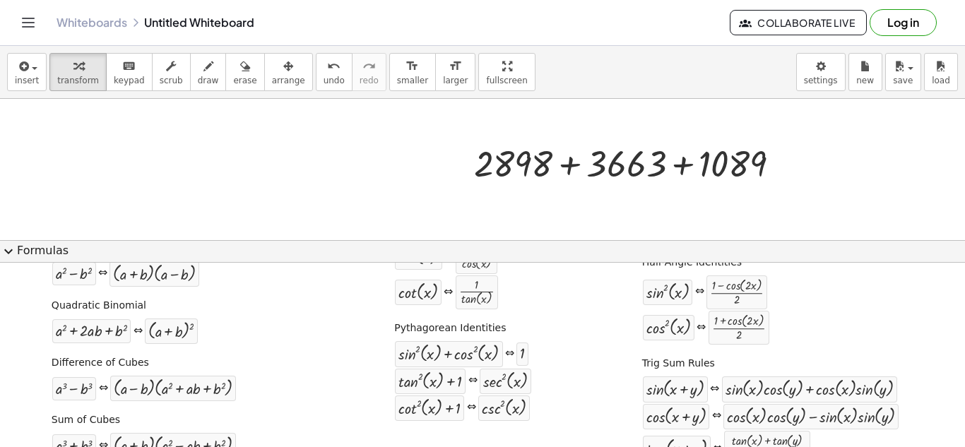
scroll to position [0, 0]
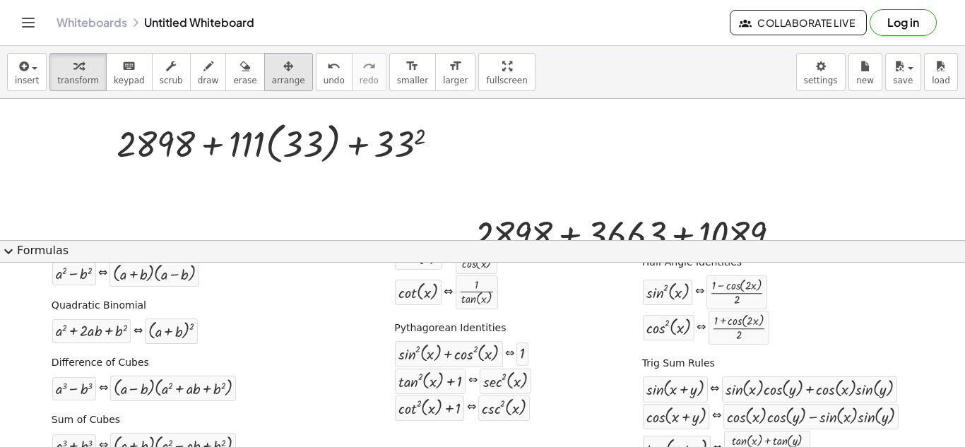
click at [278, 90] on button "arrange" at bounding box center [288, 72] width 49 height 38
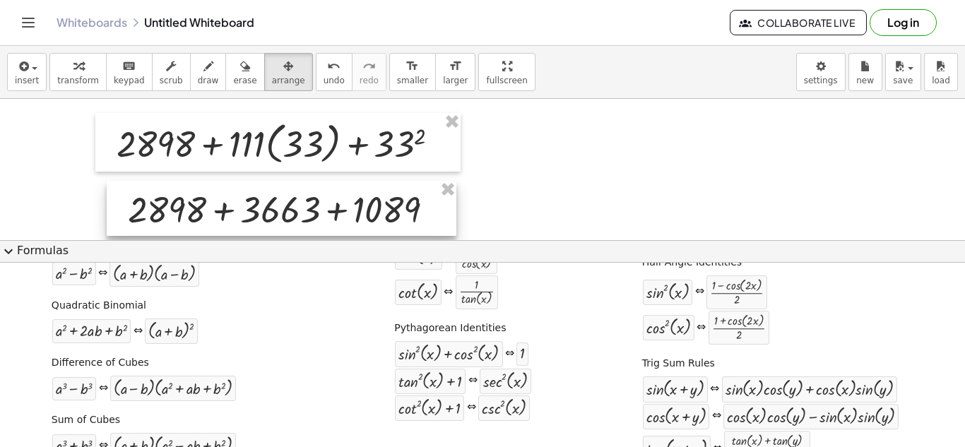
drag, startPoint x: 550, startPoint y: 232, endPoint x: 204, endPoint y: 207, distance: 346.9
click at [204, 207] on div at bounding box center [282, 208] width 350 height 55
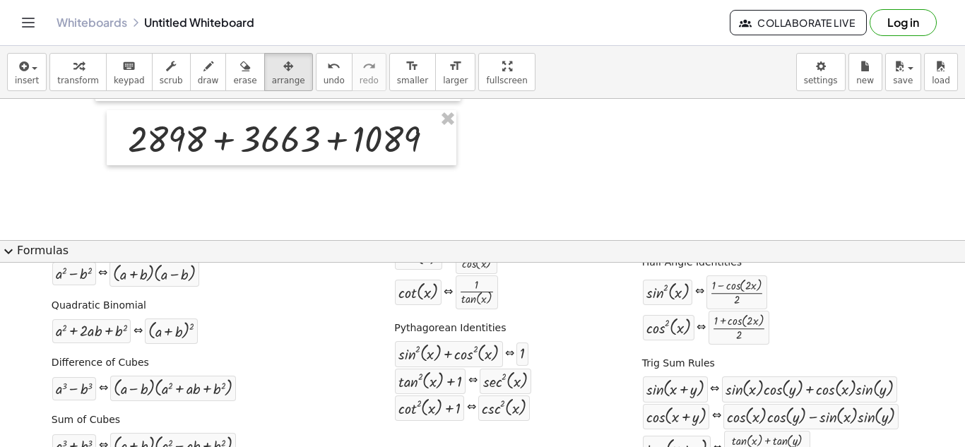
click at [481, 225] on div at bounding box center [482, 399] width 965 height 743
click at [25, 77] on span "insert" at bounding box center [27, 81] width 24 height 10
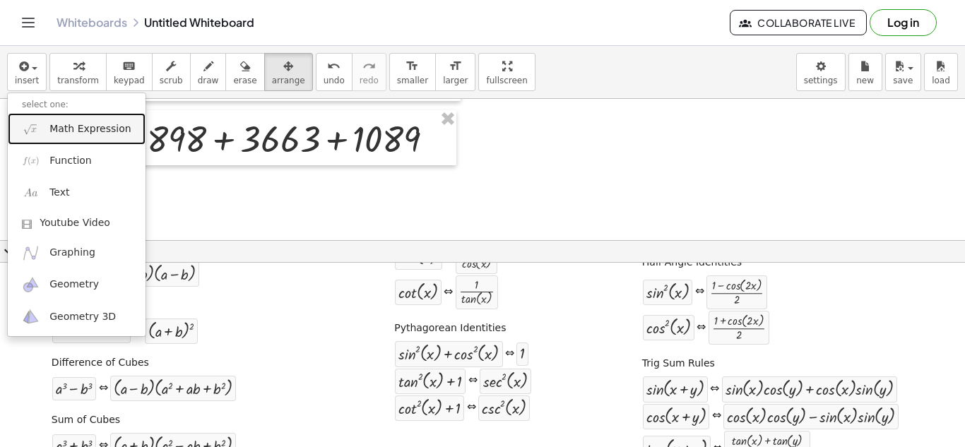
click at [61, 138] on link "Math Expression" at bounding box center [77, 129] width 138 height 32
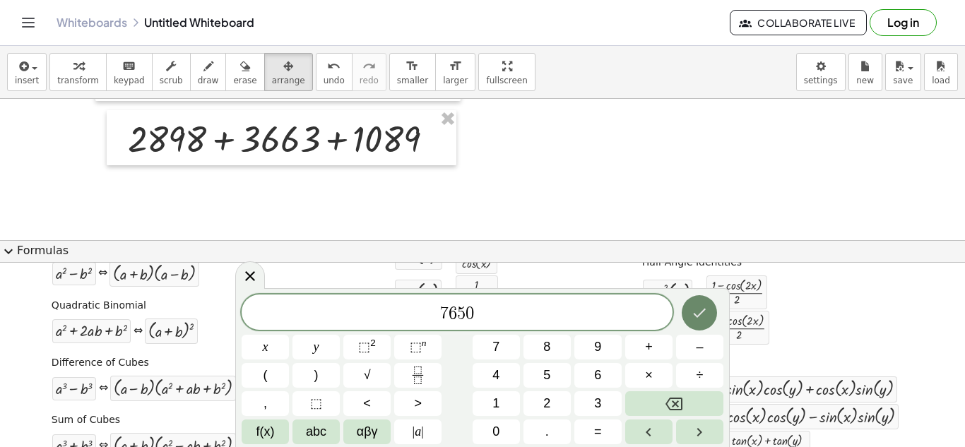
click at [699, 318] on icon "Done" at bounding box center [699, 312] width 17 height 17
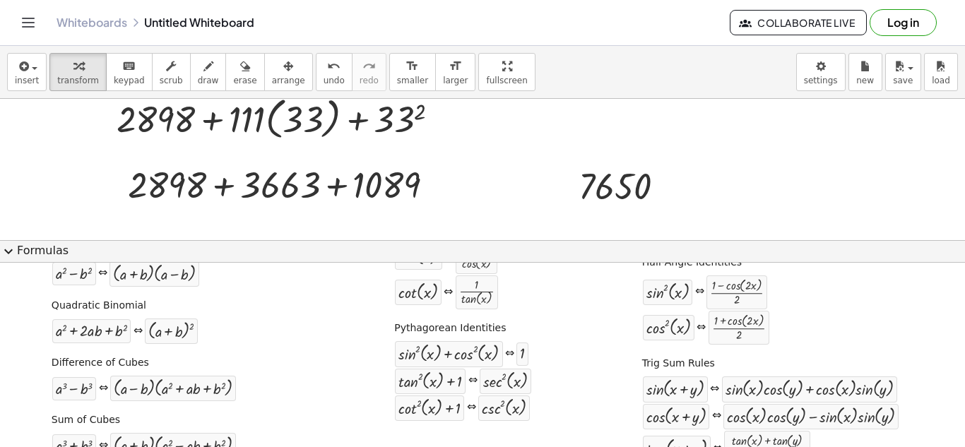
scroll to position [0, 0]
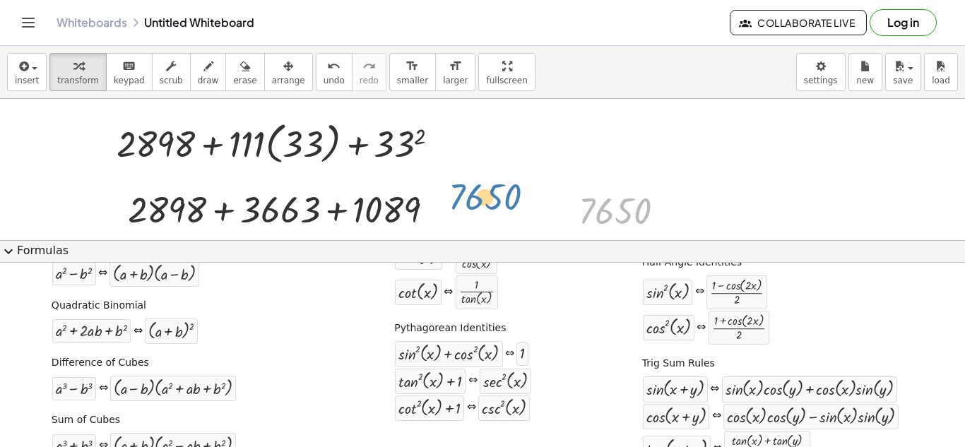
drag, startPoint x: 611, startPoint y: 214, endPoint x: 480, endPoint y: 201, distance: 131.3
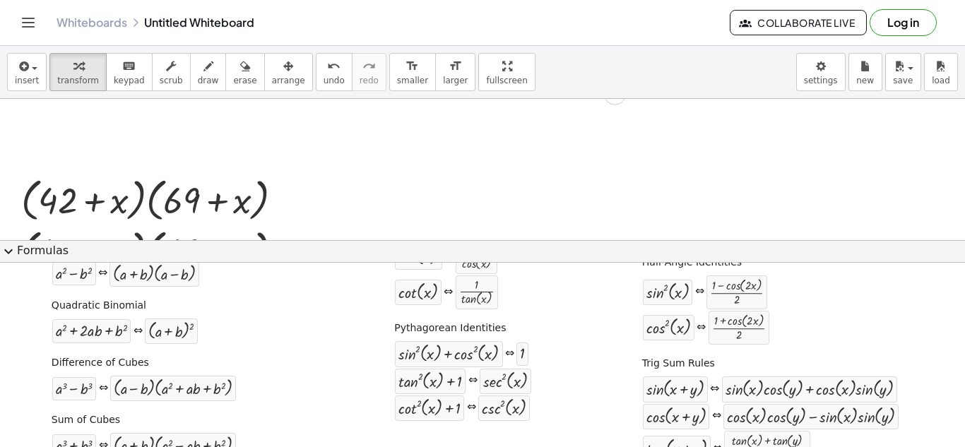
scroll to position [71, 0]
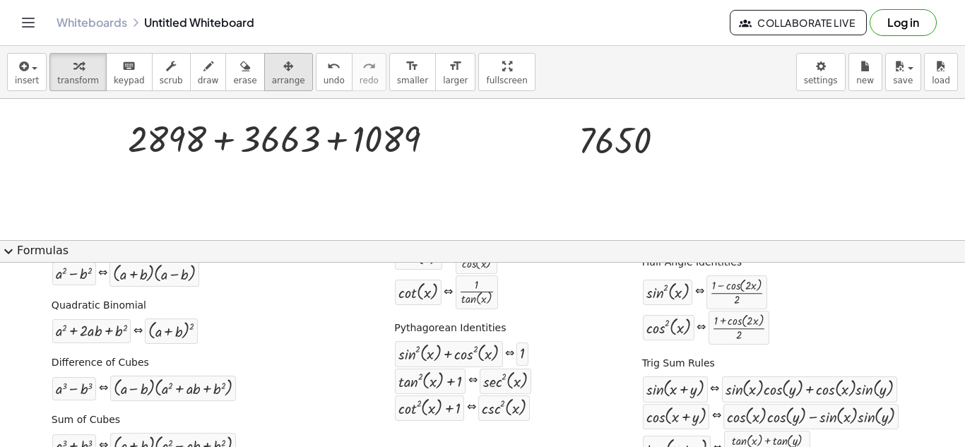
click at [283, 67] on icon "button" at bounding box center [288, 66] width 10 height 17
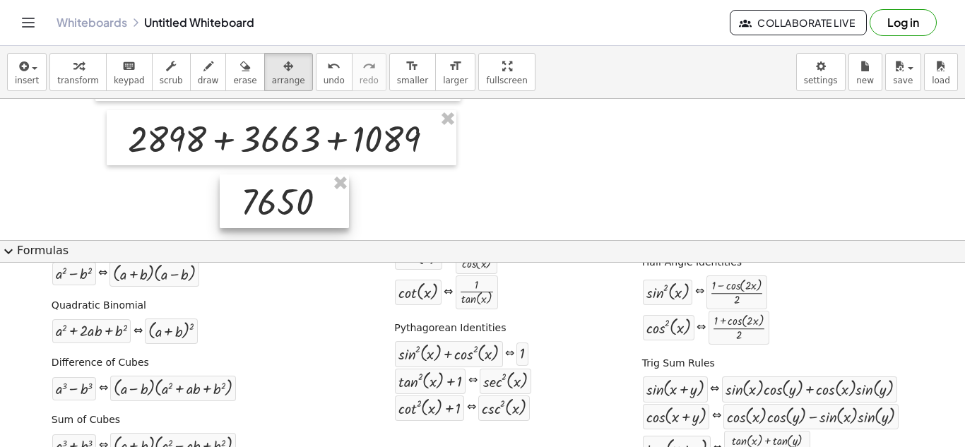
drag, startPoint x: 601, startPoint y: 124, endPoint x: 263, endPoint y: 186, distance: 343.1
click at [263, 186] on div at bounding box center [284, 201] width 129 height 54
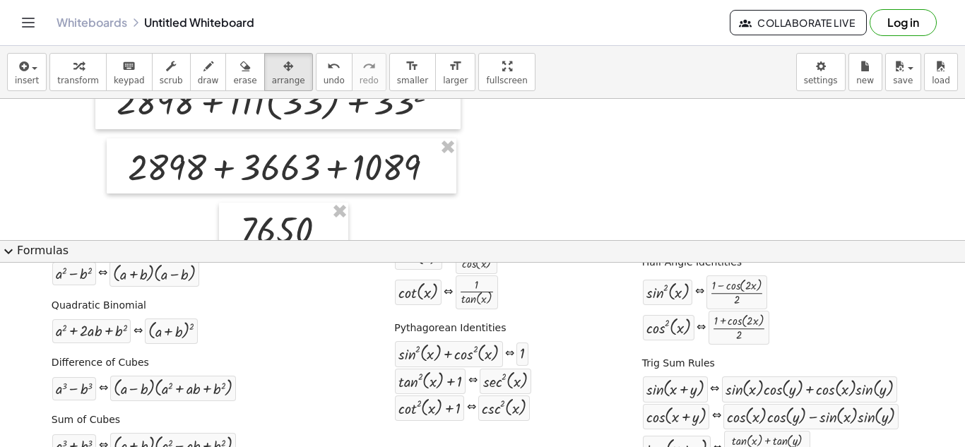
scroll to position [0, 0]
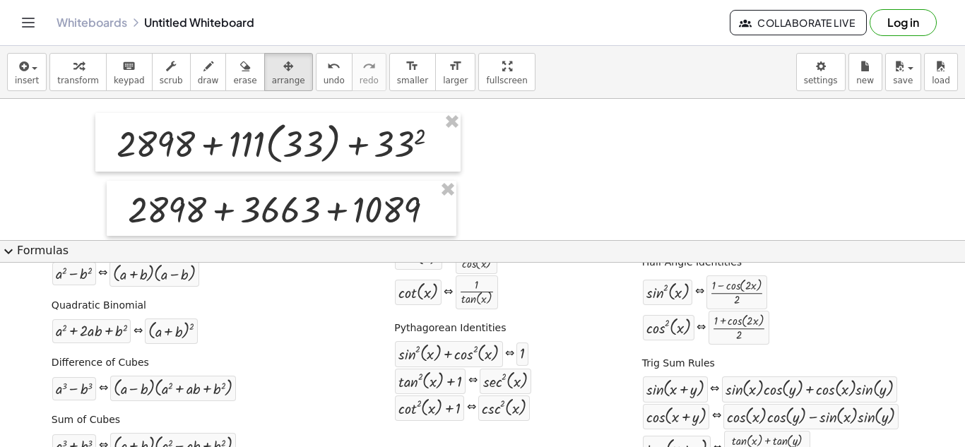
drag, startPoint x: 789, startPoint y: 243, endPoint x: 782, endPoint y: 274, distance: 31.9
click at [783, 274] on div "expand_more Formulas Drag one side of a formula onto a highlighted expression o…" at bounding box center [482, 344] width 965 height 208
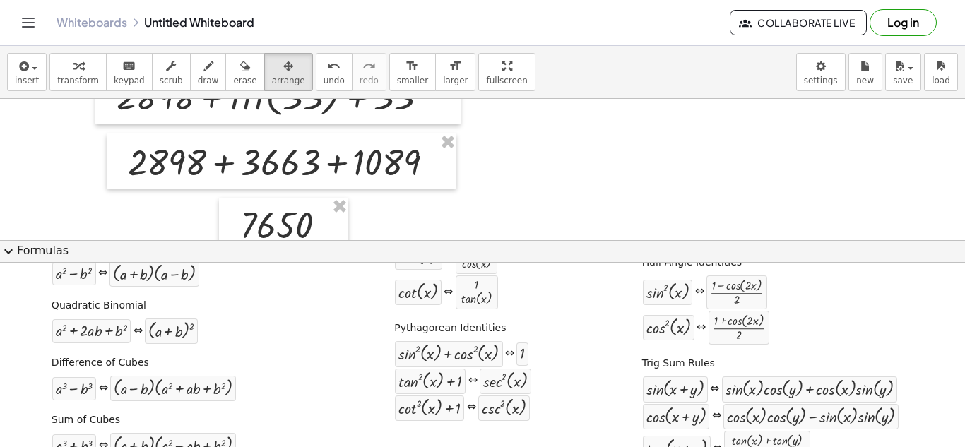
scroll to position [71, 0]
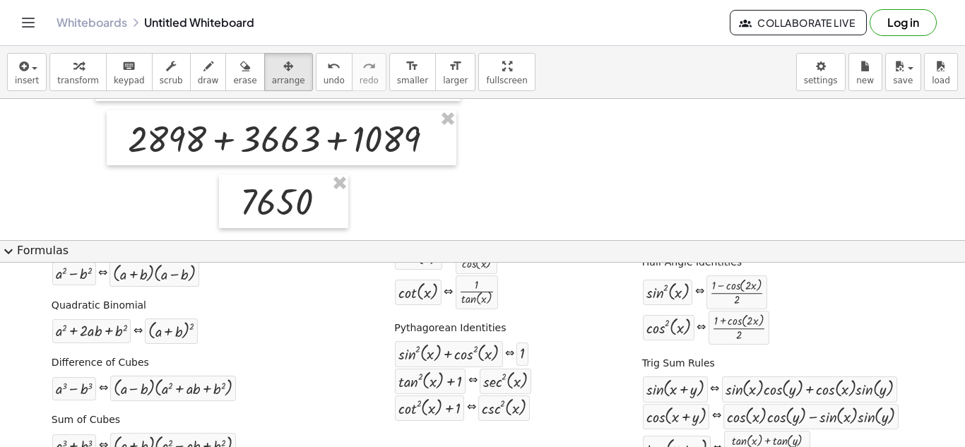
click at [930, 166] on div at bounding box center [482, 399] width 965 height 743
